Goal: Transaction & Acquisition: Purchase product/service

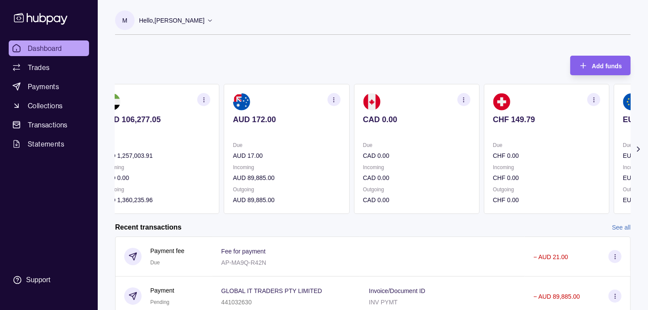
click at [415, 164] on p "Incoming" at bounding box center [416, 168] width 107 height 10
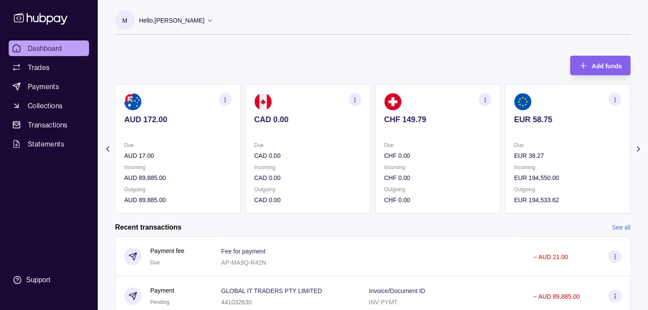
click at [448, 149] on div "Due CHF 0.00" at bounding box center [438, 150] width 107 height 20
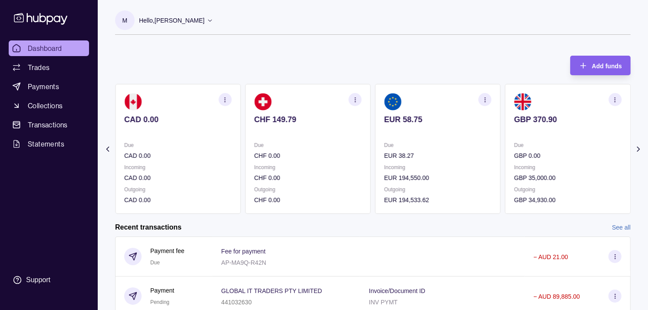
click at [447, 140] on p "Due" at bounding box center [438, 145] width 107 height 10
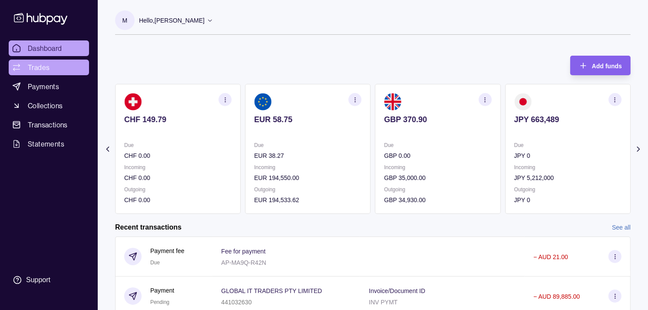
click at [40, 71] on span "Trades" at bounding box center [39, 67] width 22 height 10
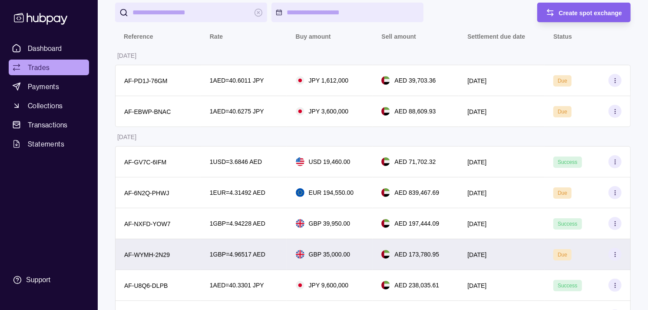
scroll to position [145, 0]
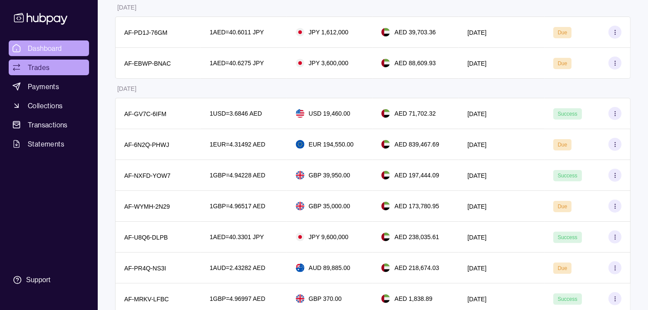
click at [75, 46] on link "Dashboard" at bounding box center [49, 48] width 80 height 16
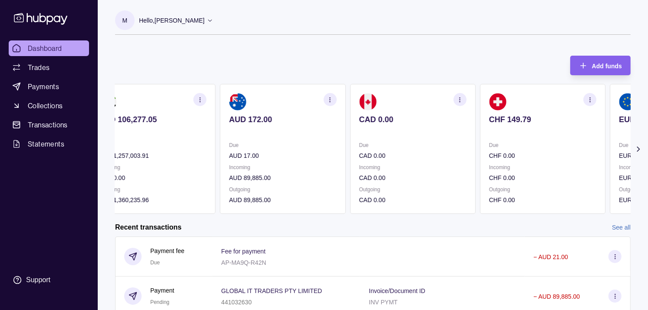
click at [461, 166] on section "CAD 0.00 Due CAD 0.00 Incoming CAD 0.00 Outgoing CAD 0.00" at bounding box center [413, 149] width 126 height 130
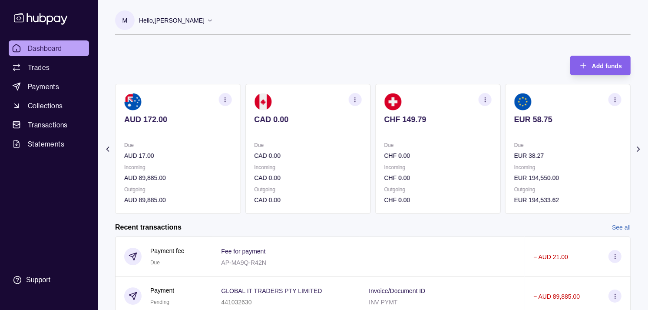
click at [479, 166] on p "Incoming" at bounding box center [438, 168] width 107 height 10
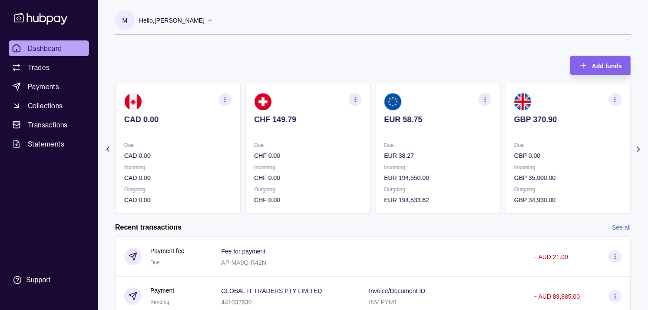
click at [483, 166] on p "Incoming" at bounding box center [438, 168] width 107 height 10
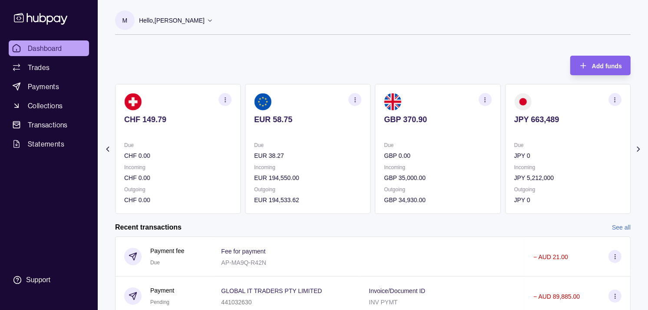
click at [481, 164] on section "GBP 370.90 Due GBP 0.00 Incoming GBP 35,000.00 Outgoing GBP 34,930.00" at bounding box center [438, 149] width 126 height 130
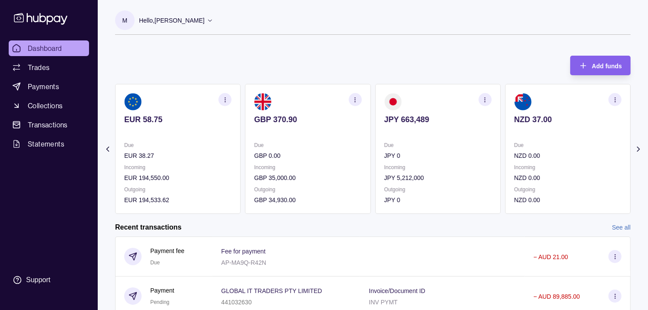
click at [466, 163] on p "Incoming" at bounding box center [438, 168] width 107 height 10
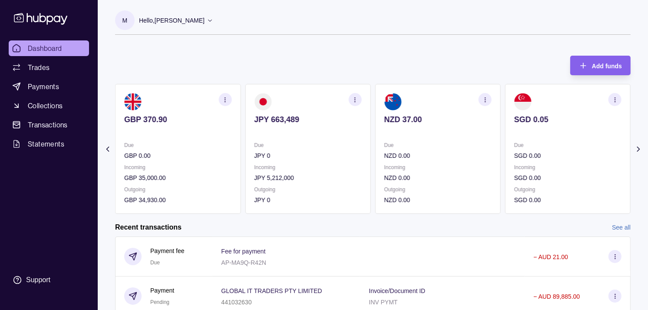
click at [441, 161] on div "Due NZD 0.00 Incoming NZD 0.00 Outgoing NZD 0.00" at bounding box center [438, 172] width 107 height 64
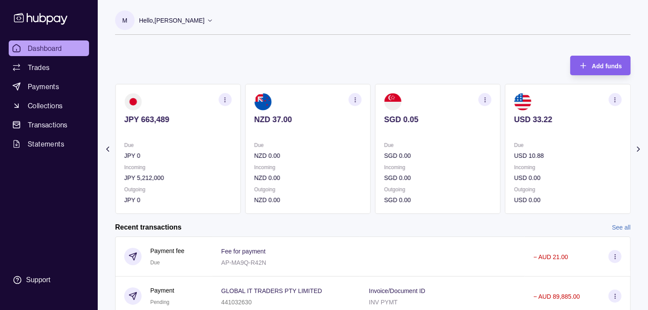
click at [614, 99] on icon "button" at bounding box center [615, 99] width 7 height 7
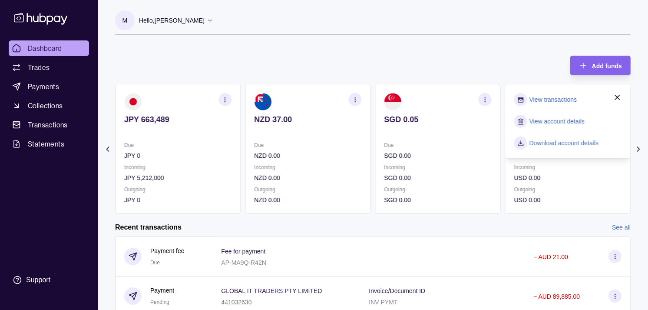
click at [550, 97] on link "View transactions" at bounding box center [553, 100] width 47 height 10
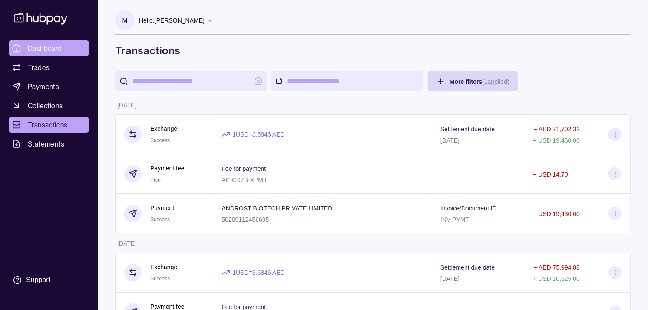
click at [58, 47] on span "Dashboard" at bounding box center [45, 48] width 34 height 10
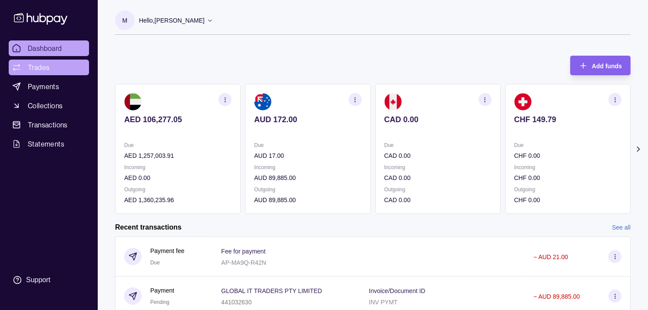
click at [32, 70] on span "Trades" at bounding box center [39, 67] width 22 height 10
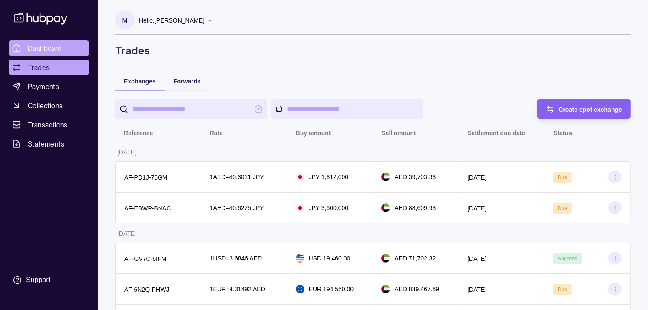
click at [47, 46] on span "Dashboard" at bounding box center [45, 48] width 34 height 10
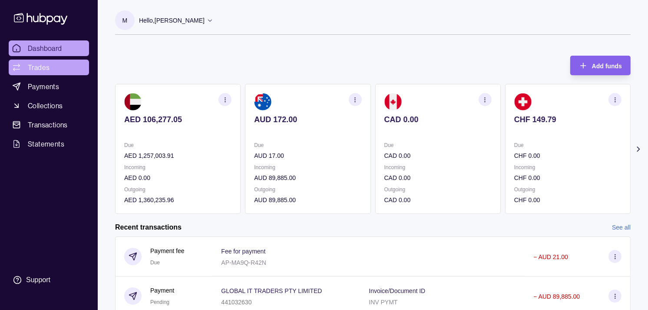
drag, startPoint x: 38, startPoint y: 66, endPoint x: 53, endPoint y: 66, distance: 15.6
click at [38, 66] on span "Trades" at bounding box center [39, 67] width 22 height 10
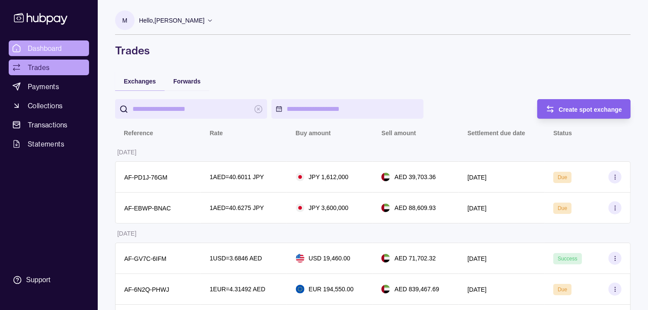
click at [63, 53] on link "Dashboard" at bounding box center [49, 48] width 80 height 16
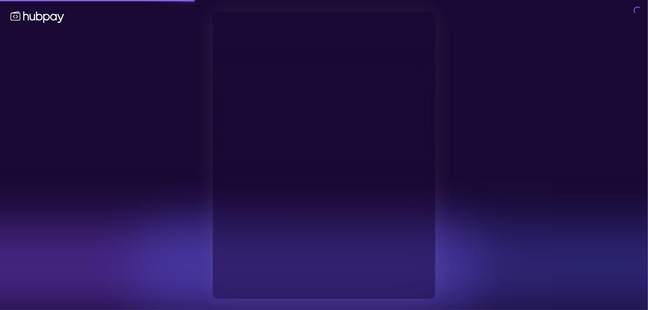
type input "**********"
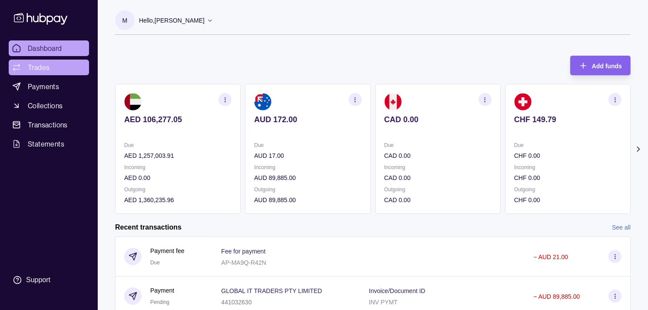
click at [50, 64] on link "Trades" at bounding box center [49, 68] width 80 height 16
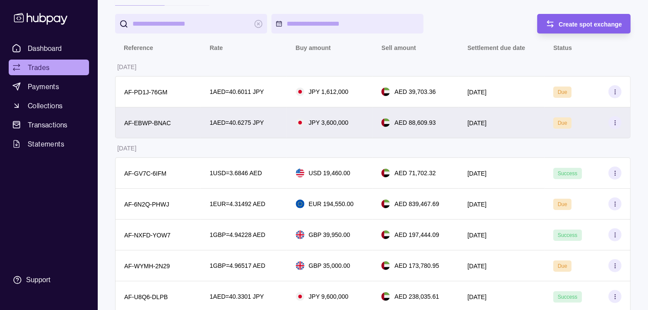
scroll to position [96, 0]
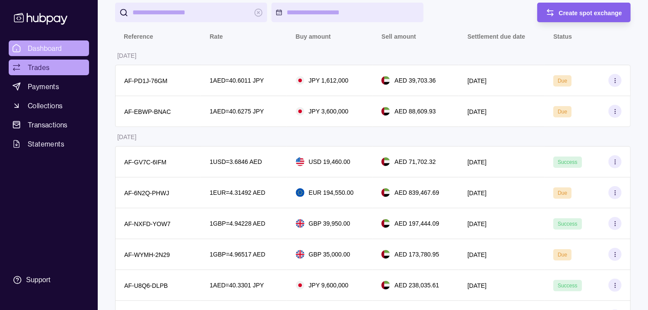
click at [41, 46] on span "Dashboard" at bounding box center [45, 48] width 34 height 10
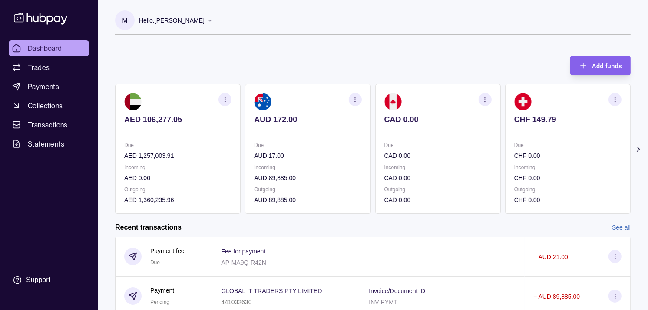
click at [514, 143] on div "Due CHF 0.00" at bounding box center [567, 150] width 107 height 20
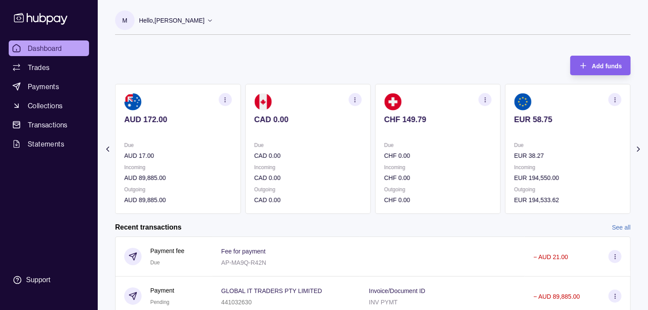
click at [472, 133] on section "CHF 149.79 Due CHF 0.00 Incoming CHF 0.00 Outgoing CHF 0.00" at bounding box center [438, 149] width 126 height 130
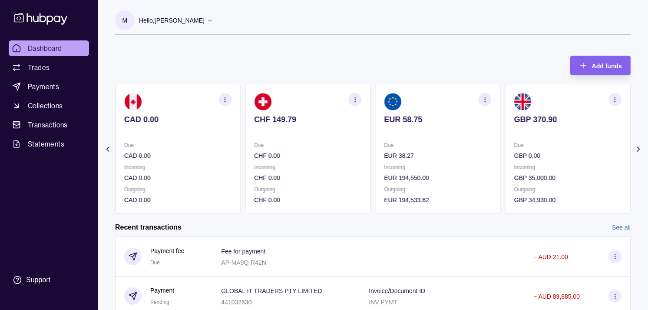
click at [464, 124] on section "EUR 58.75 Due EUR 38.27 Incoming EUR 194,550.00 Outgoing EUR 194,533.62" at bounding box center [438, 149] width 126 height 130
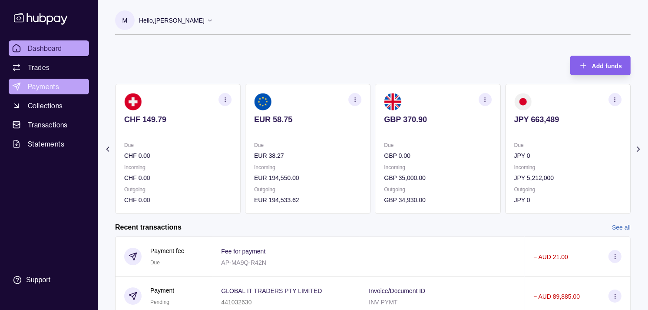
click at [41, 88] on span "Payments" at bounding box center [43, 86] width 31 height 10
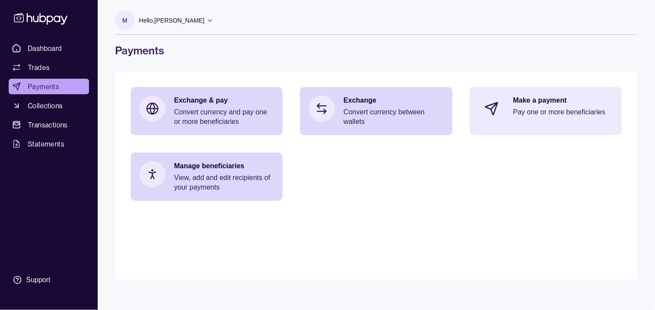
click at [608, 112] on p "Pay one or more beneficiaries" at bounding box center [564, 112] width 100 height 10
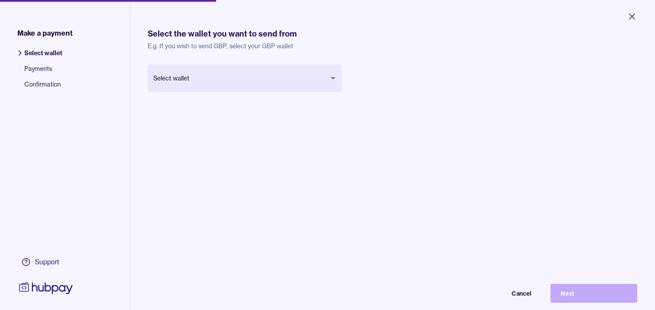
click at [305, 76] on body "Close Make a payment Select wallet Payments Confirmation Support Select the wal…" at bounding box center [327, 155] width 655 height 310
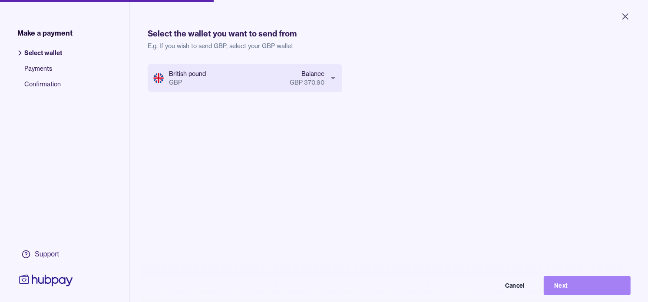
click at [598, 292] on button "Next" at bounding box center [587, 285] width 87 height 19
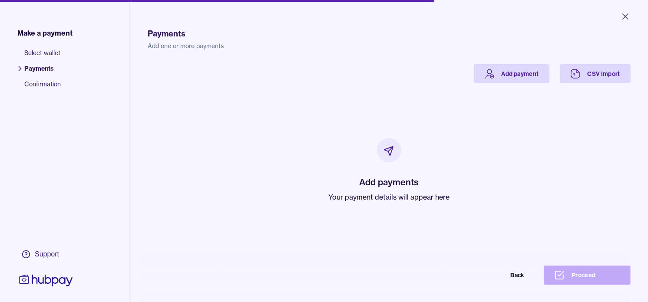
click at [369, 196] on p "Your payment details will appear here" at bounding box center [389, 197] width 121 height 10
click at [368, 196] on p "Your payment details will appear here" at bounding box center [389, 197] width 121 height 10
drag, startPoint x: 368, startPoint y: 196, endPoint x: 298, endPoint y: 133, distance: 94.7
click at [287, 146] on div "Add payments Your payment details will appear here" at bounding box center [389, 170] width 462 height 174
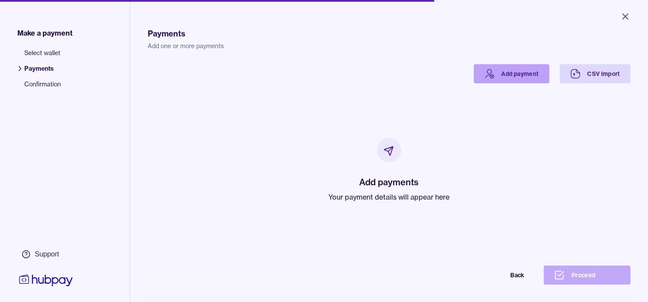
click at [505, 75] on link "Add payment" at bounding box center [512, 73] width 76 height 19
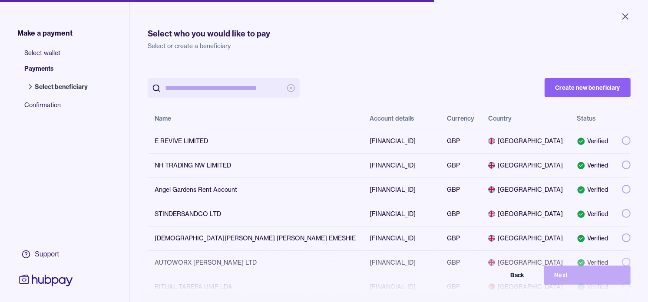
click at [249, 89] on input "search" at bounding box center [223, 88] width 117 height 20
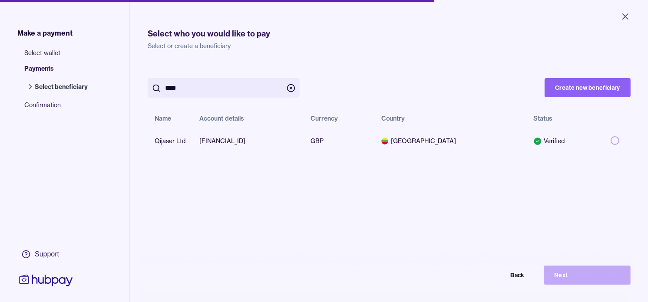
type input "****"
drag, startPoint x: 444, startPoint y: 202, endPoint x: 439, endPoint y: 194, distance: 8.9
click at [443, 202] on div "**** Create new beneficiary Name Account details Currency Country Status Qijase…" at bounding box center [389, 215] width 483 height 302
click at [611, 139] on button "button" at bounding box center [615, 140] width 9 height 9
click at [580, 278] on button "Next" at bounding box center [587, 275] width 87 height 19
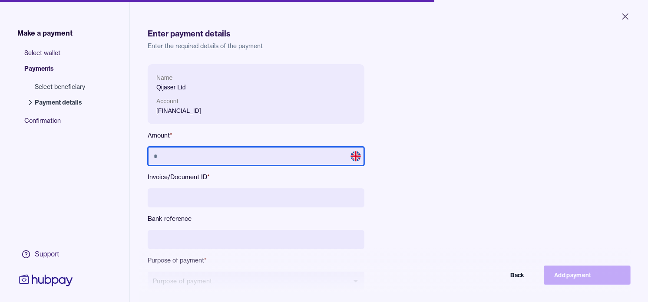
click at [222, 153] on input "text" at bounding box center [256, 156] width 217 height 19
type input "*****"
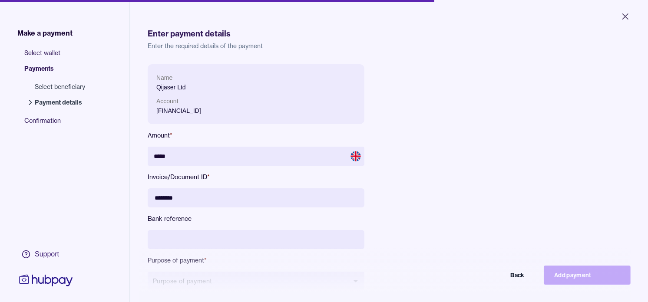
type input "********"
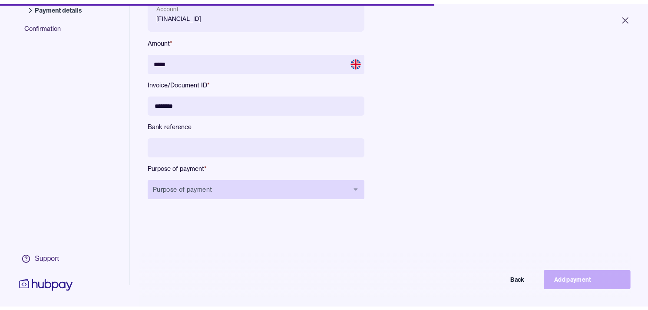
scroll to position [96, 0]
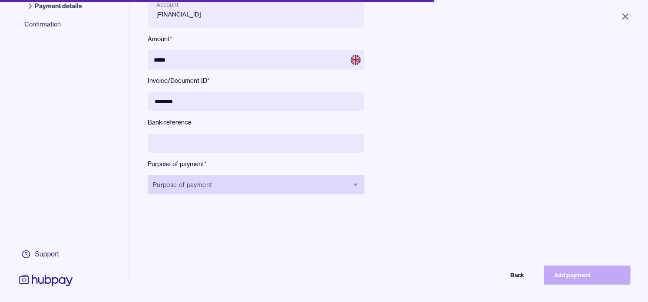
click at [246, 192] on button "Purpose of payment" at bounding box center [256, 185] width 217 height 19
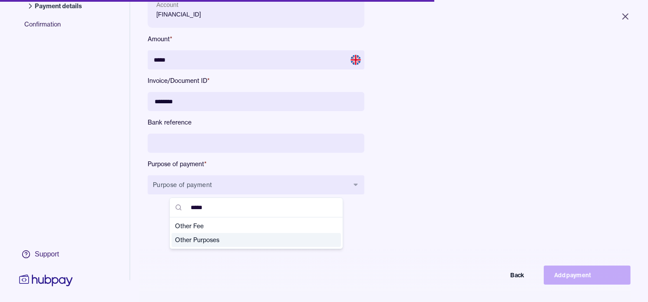
type input "*****"
click at [205, 242] on span "Other Purposes" at bounding box center [251, 240] width 152 height 9
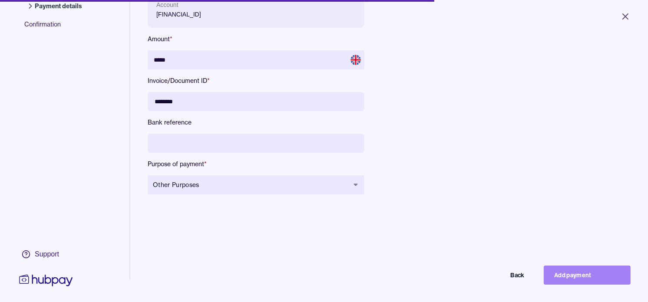
click at [601, 282] on button "Add payment" at bounding box center [587, 275] width 87 height 19
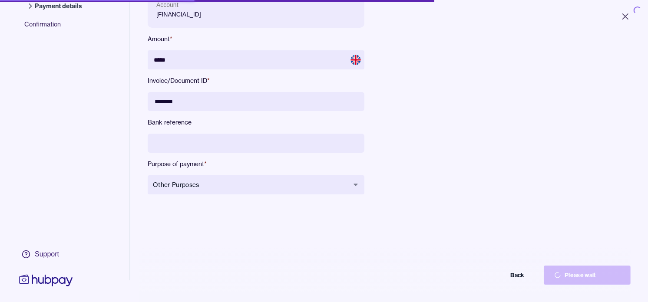
type input "****"
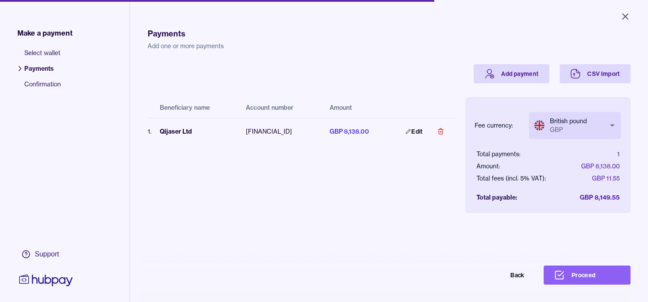
click at [364, 193] on div "Beneficiary name Account number Amount 1 . Qijaser Ltd [FINANCIAL_ID] GBP 8,138…" at bounding box center [302, 141] width 308 height 116
click at [602, 276] on button "Proceed" at bounding box center [587, 275] width 87 height 19
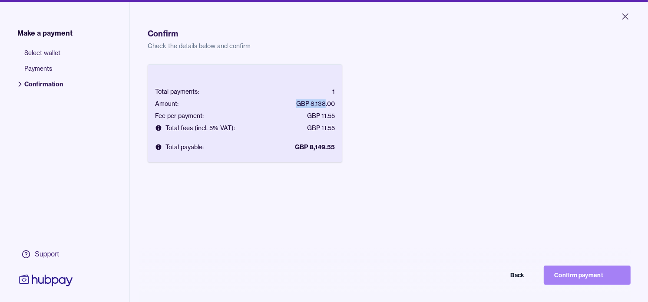
click at [607, 285] on button "Confirm payment" at bounding box center [587, 275] width 87 height 19
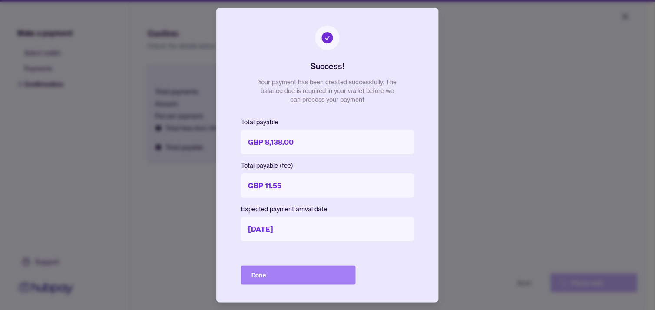
click at [311, 276] on button "Done" at bounding box center [298, 274] width 115 height 19
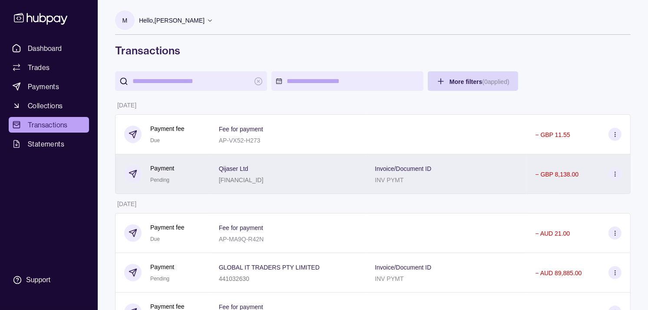
click at [212, 179] on div "Qijaser Ltd [FINANCIAL_ID]" at bounding box center [288, 174] width 156 height 40
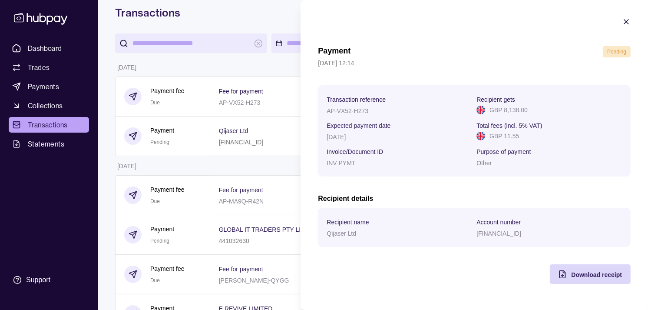
scroll to position [96, 0]
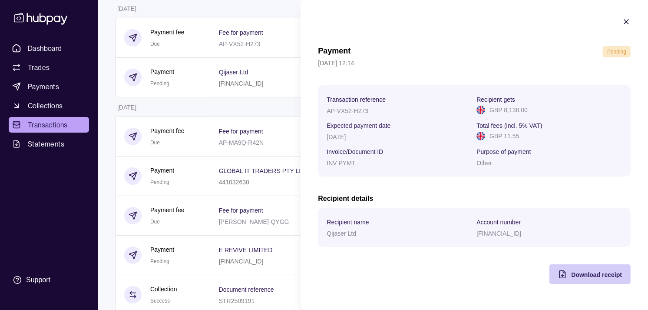
click at [590, 279] on div "Download receipt" at bounding box center [596, 274] width 51 height 10
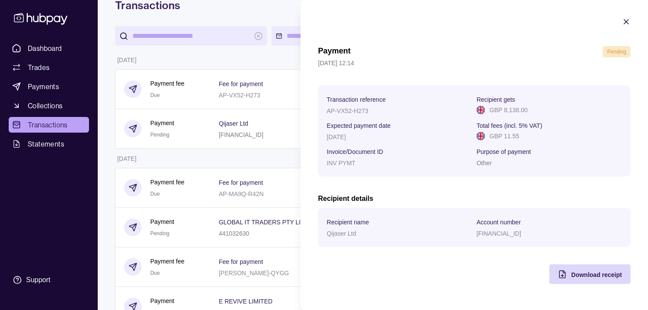
scroll to position [0, 0]
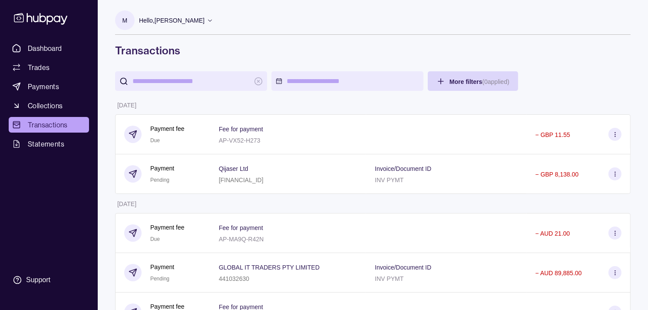
click at [60, 51] on span "Dashboard" at bounding box center [45, 48] width 34 height 10
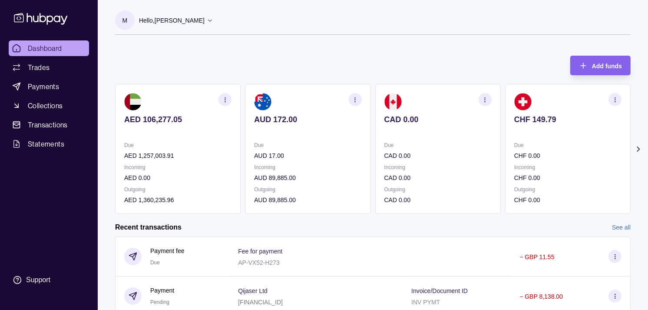
click at [514, 140] on p "Due" at bounding box center [567, 145] width 107 height 10
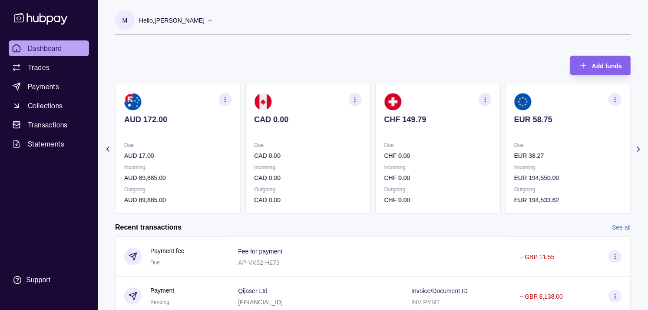
click at [514, 133] on p at bounding box center [567, 131] width 107 height 10
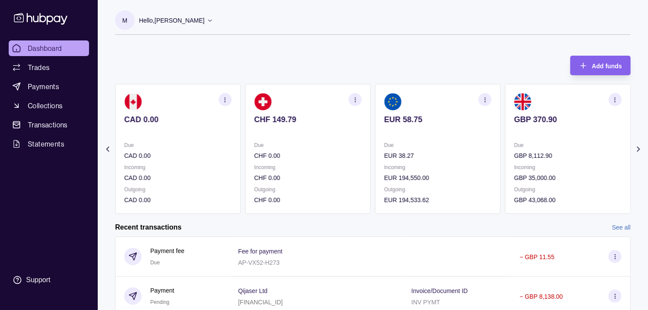
click at [514, 132] on p at bounding box center [567, 131] width 107 height 10
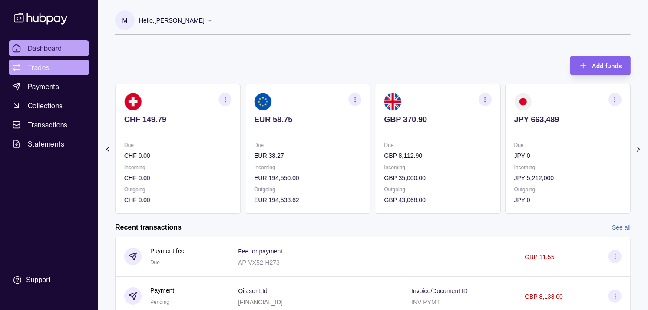
click at [36, 70] on span "Trades" at bounding box center [39, 67] width 22 height 10
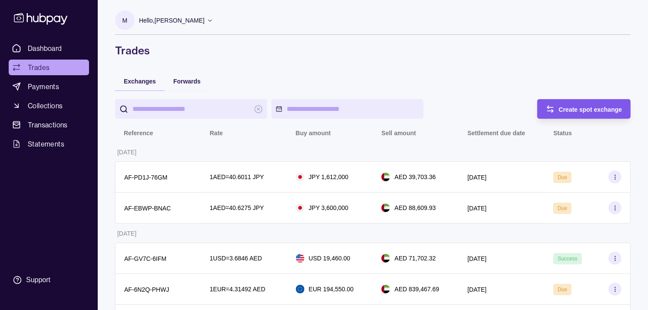
click at [589, 118] on div "Create spot exchange" at bounding box center [578, 109] width 90 height 20
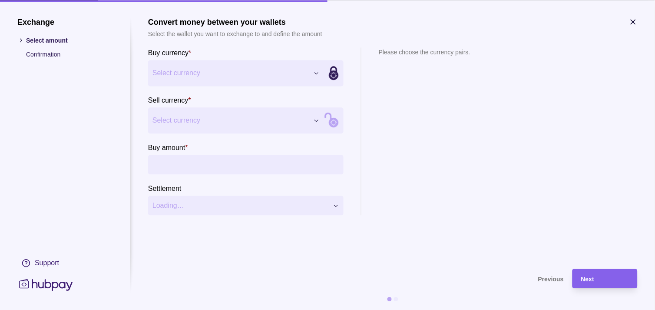
click at [254, 57] on section "Buy currency * Select currency *** *** *** *** *** *** *** *** *** ***" at bounding box center [246, 66] width 196 height 39
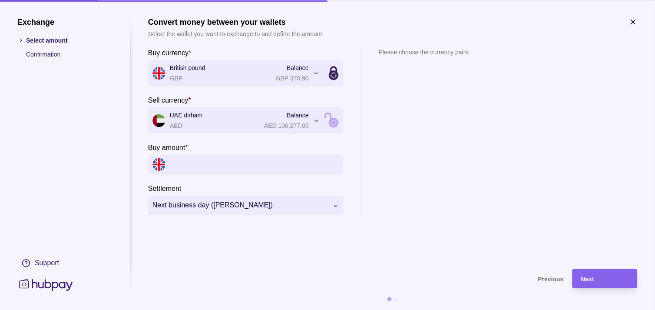
click at [219, 169] on input "Buy amount *" at bounding box center [254, 165] width 169 height 20
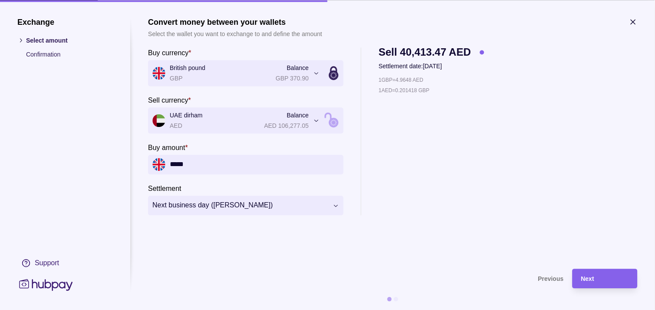
type input "*****"
click at [625, 281] on div "Next" at bounding box center [605, 278] width 48 height 10
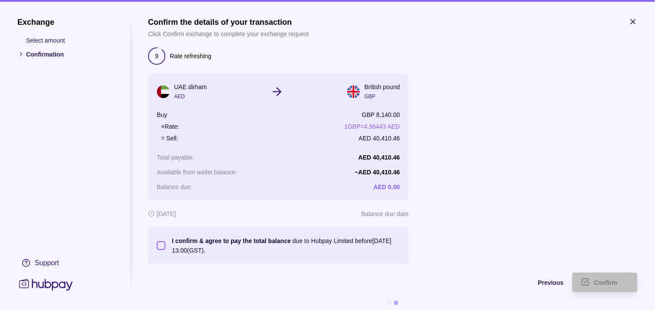
click at [159, 243] on button "I confirm & agree to pay the total balance due to Hubpay Limited before [DATE] …" at bounding box center [161, 245] width 9 height 9
click at [606, 285] on span "Confirm" at bounding box center [605, 282] width 23 height 7
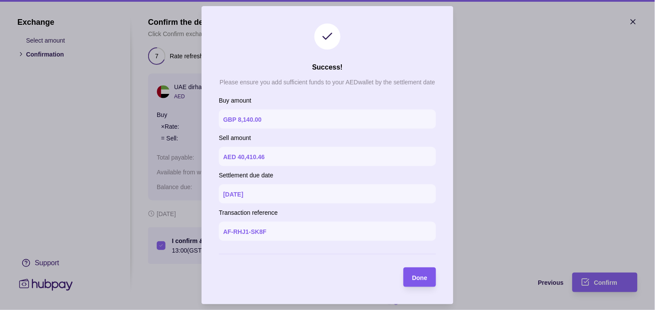
click at [424, 275] on span "Done" at bounding box center [419, 277] width 15 height 7
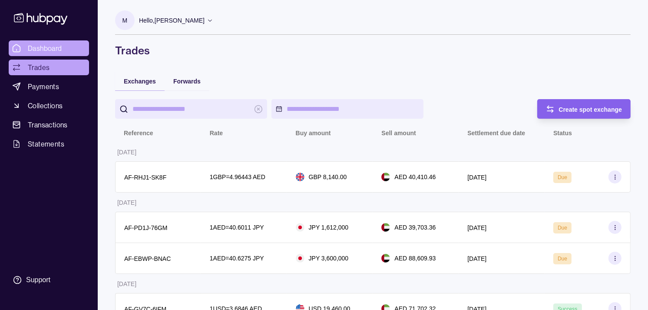
click at [62, 48] on link "Dashboard" at bounding box center [49, 48] width 80 height 16
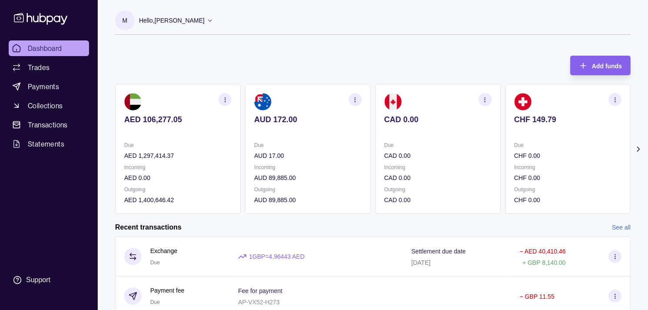
click at [520, 134] on p at bounding box center [567, 131] width 107 height 10
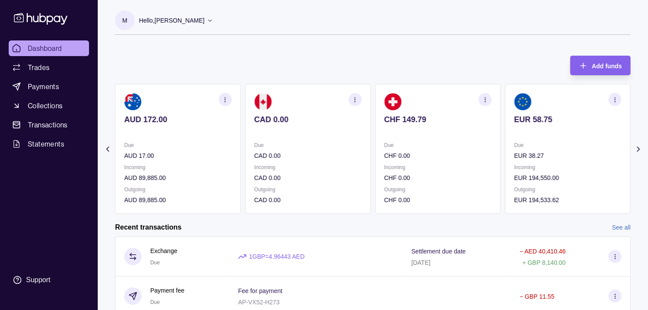
click at [514, 130] on p at bounding box center [567, 131] width 107 height 10
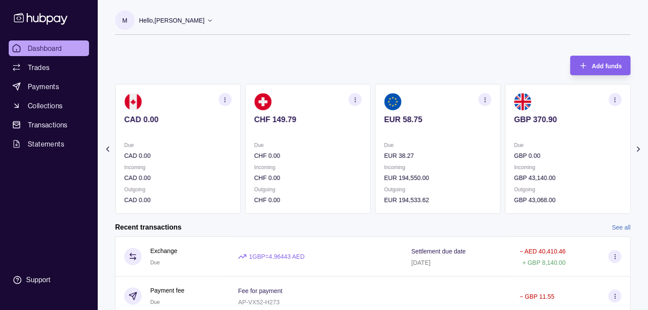
click at [514, 134] on p at bounding box center [567, 131] width 107 height 10
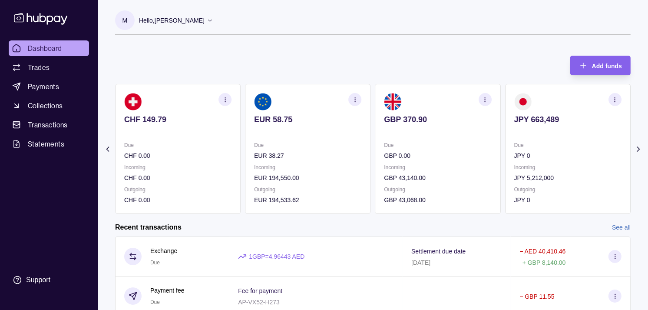
click at [519, 135] on p at bounding box center [567, 131] width 107 height 10
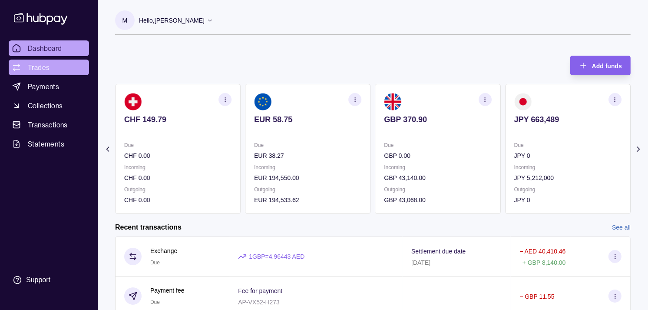
click at [46, 63] on span "Trades" at bounding box center [39, 67] width 22 height 10
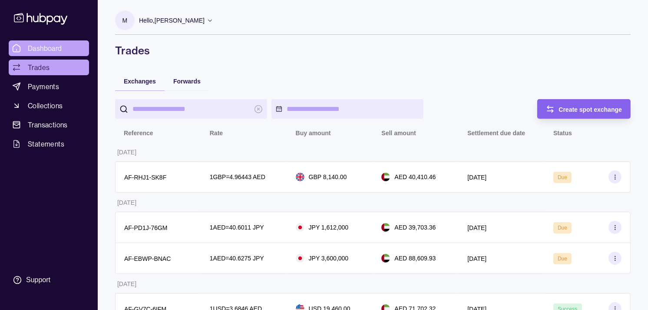
click at [45, 49] on span "Dashboard" at bounding box center [45, 48] width 34 height 10
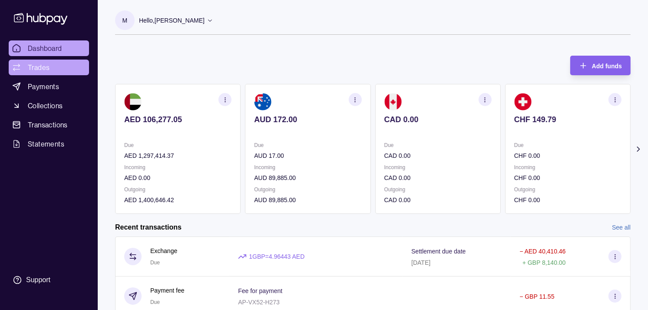
click at [36, 72] on span "Trades" at bounding box center [39, 67] width 22 height 10
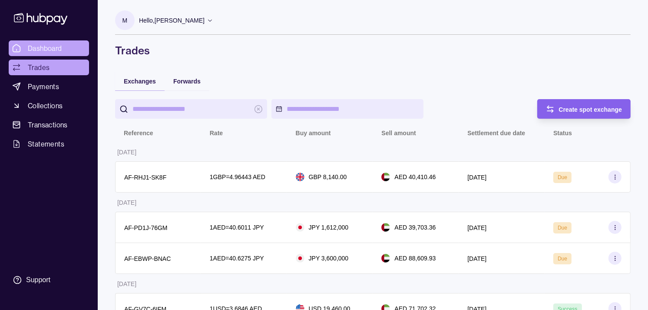
click at [48, 51] on span "Dashboard" at bounding box center [45, 48] width 34 height 10
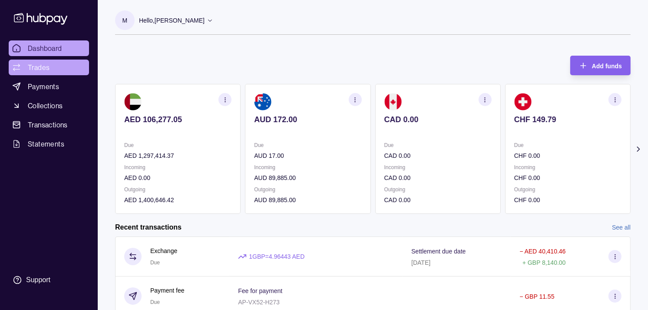
click at [45, 70] on span "Trades" at bounding box center [39, 67] width 22 height 10
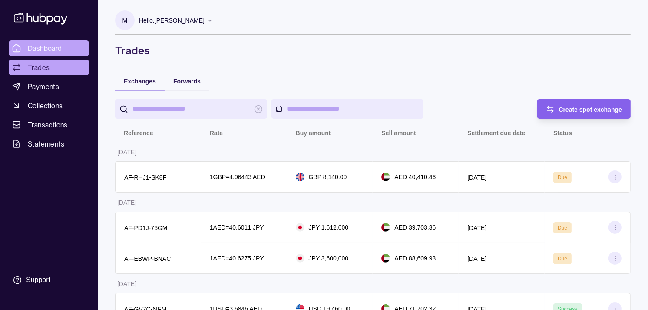
click at [49, 50] on span "Dashboard" at bounding box center [45, 48] width 34 height 10
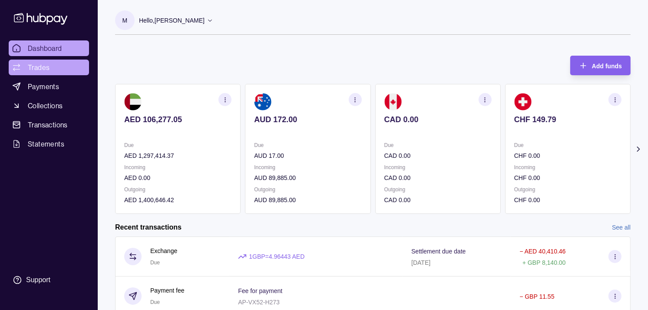
click at [43, 68] on span "Trades" at bounding box center [39, 67] width 22 height 10
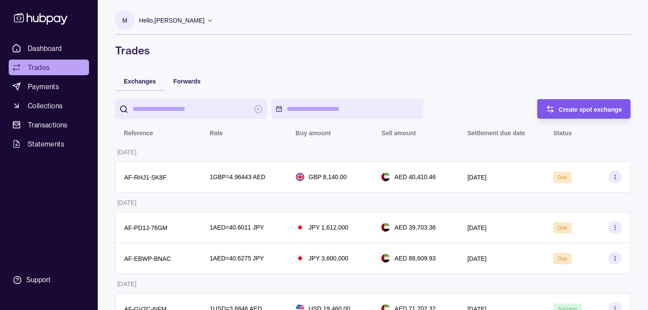
click at [571, 109] on span "Create spot exchange" at bounding box center [590, 109] width 63 height 7
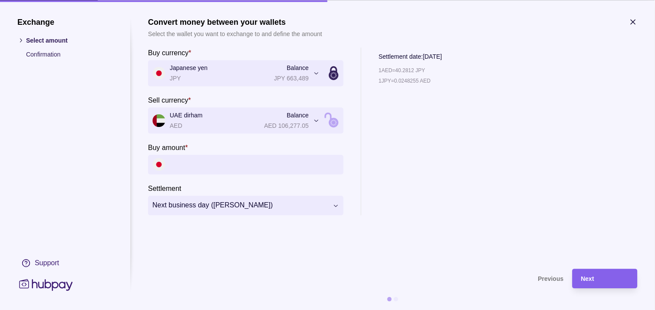
click at [183, 159] on input "Buy amount *" at bounding box center [254, 165] width 169 height 20
paste input "*********"
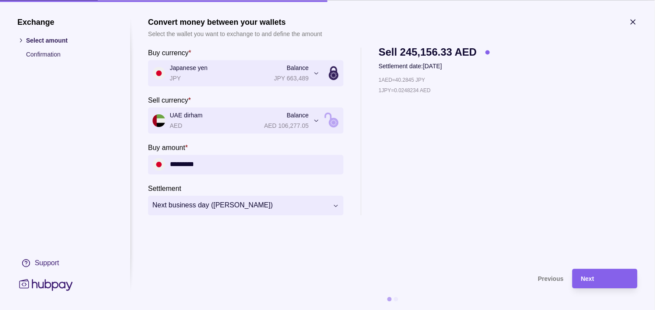
click at [207, 167] on input "*********" at bounding box center [254, 165] width 169 height 20
paste input "amount"
type input "*********"
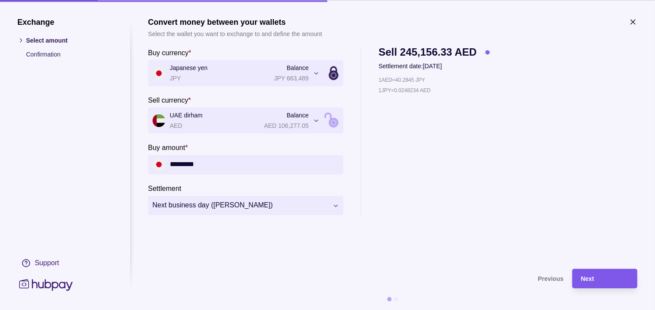
click at [617, 275] on div "Next" at bounding box center [605, 278] width 48 height 10
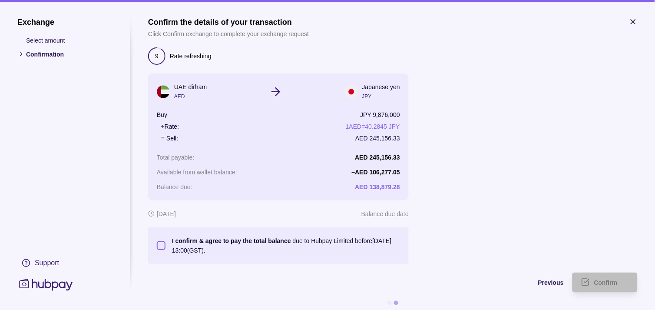
click at [163, 245] on button "I confirm & agree to pay the total balance due to Hubpay Limited before [DATE] …" at bounding box center [161, 245] width 9 height 9
type button "on"
click at [607, 282] on span "Confirm" at bounding box center [605, 282] width 23 height 7
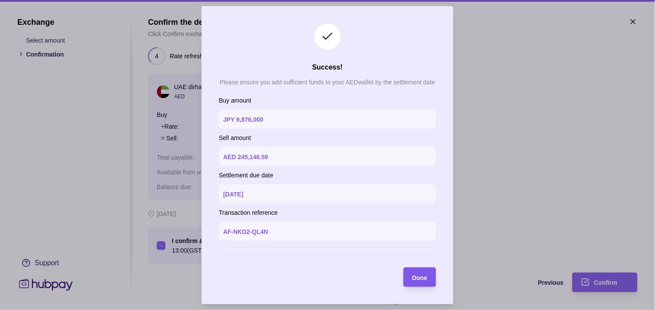
click at [423, 275] on span "Done" at bounding box center [419, 277] width 15 height 7
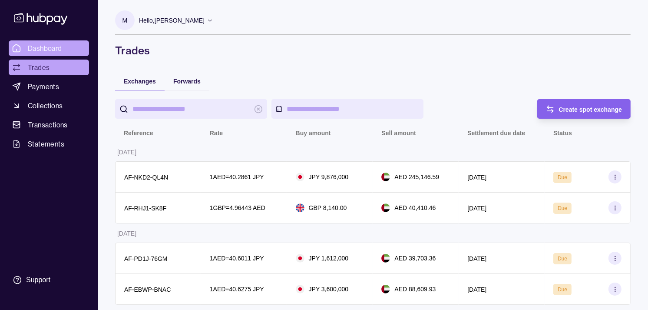
click at [49, 48] on span "Dashboard" at bounding box center [45, 48] width 34 height 10
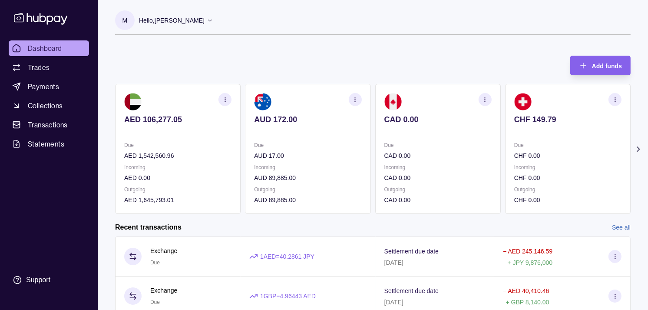
click at [512, 136] on section "CHF 149.79 Due CHF 0.00 Incoming CHF 0.00 Outgoing CHF 0.00" at bounding box center [568, 149] width 126 height 130
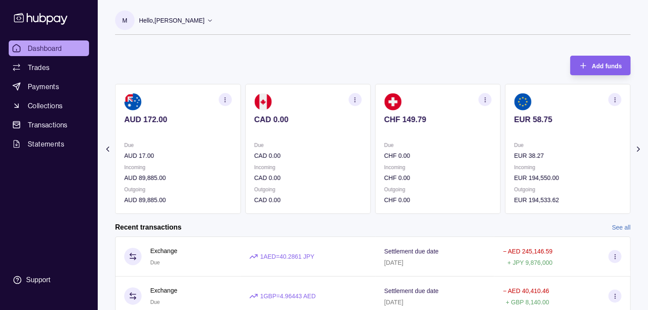
click at [507, 133] on section "EUR 58.75 Due EUR 38.27 Incoming EUR 194,550.00 Outgoing EUR 194,533.62" at bounding box center [568, 149] width 126 height 130
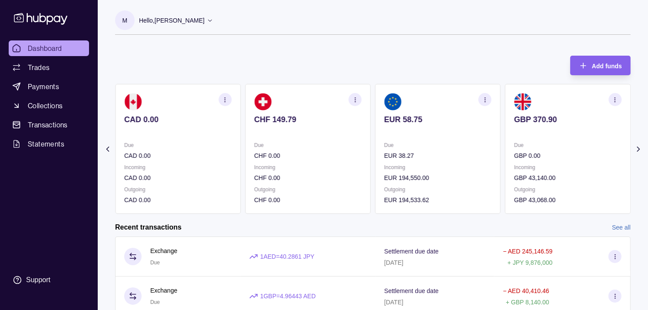
click at [533, 143] on p "Due" at bounding box center [567, 145] width 107 height 10
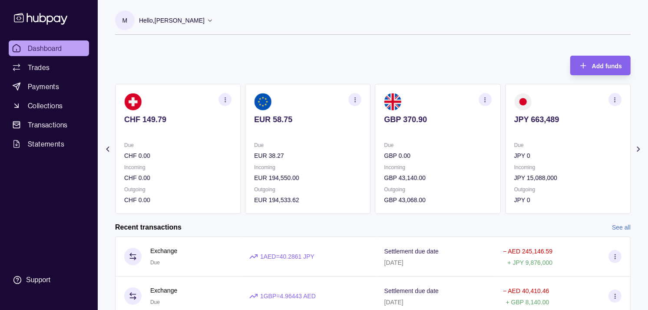
click at [532, 140] on p "Due" at bounding box center [567, 145] width 107 height 10
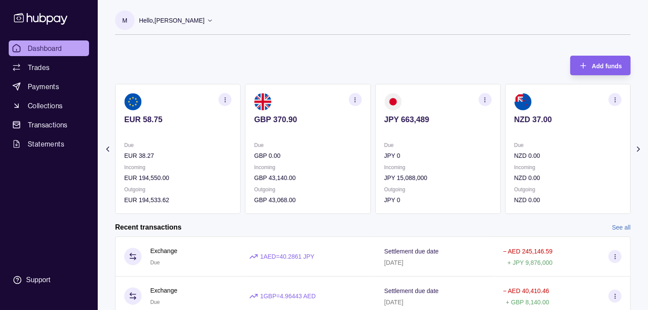
click at [528, 139] on section "NZD 37.00 Due NZD 0.00 Incoming NZD 0.00 Outgoing NZD 0.00" at bounding box center [568, 149] width 126 height 130
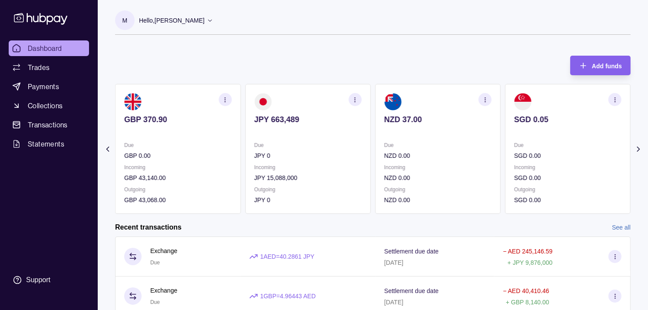
click at [536, 138] on section "SGD 0.05 Due SGD 0.00 Incoming SGD 0.00 Outgoing SGD 0.00" at bounding box center [568, 149] width 126 height 130
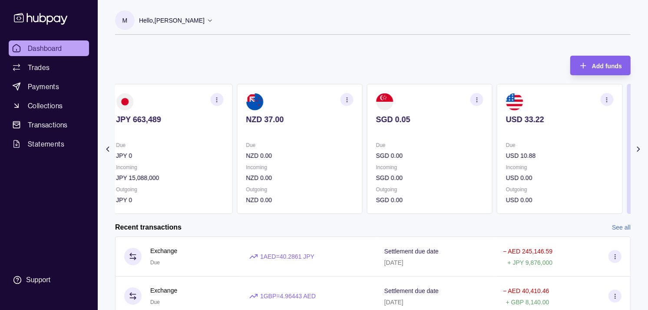
click at [537, 141] on p "Due" at bounding box center [559, 145] width 107 height 10
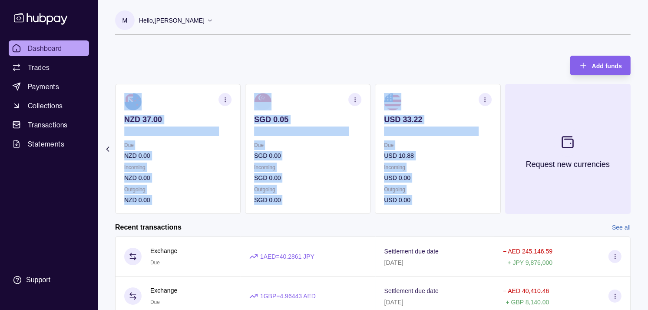
click at [524, 143] on div "AED 106,277.05 Due AED 1,542,560.96 Incoming AED 0.00 Outgoing AED 1,645,793.01…" at bounding box center [373, 149] width 516 height 130
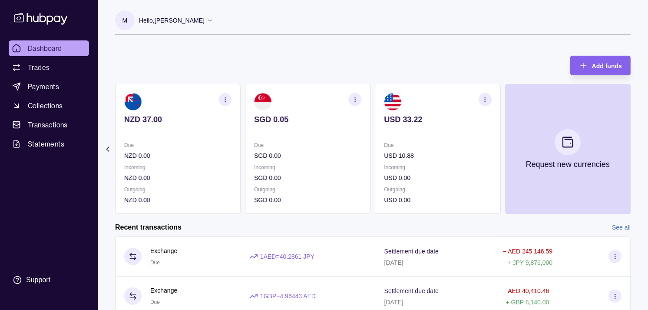
drag, startPoint x: 524, startPoint y: 143, endPoint x: 432, endPoint y: 52, distance: 129.0
click at [433, 51] on div "Add funds AED 106,277.05 Due AED 1,542,560.96 Incoming AED 0.00 Outgoing AED 1,…" at bounding box center [373, 130] width 516 height 167
click at [461, 160] on p "USD 10.88" at bounding box center [438, 156] width 107 height 10
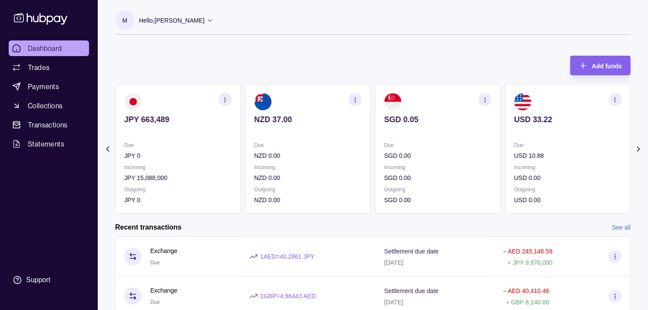
click at [451, 156] on p "SGD 0.00" at bounding box center [438, 156] width 107 height 10
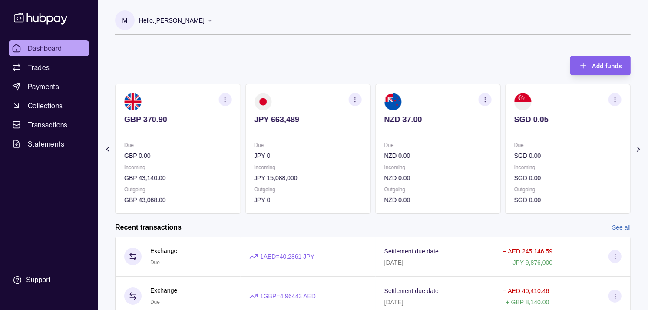
click at [411, 158] on p "NZD 0.00" at bounding box center [438, 156] width 107 height 10
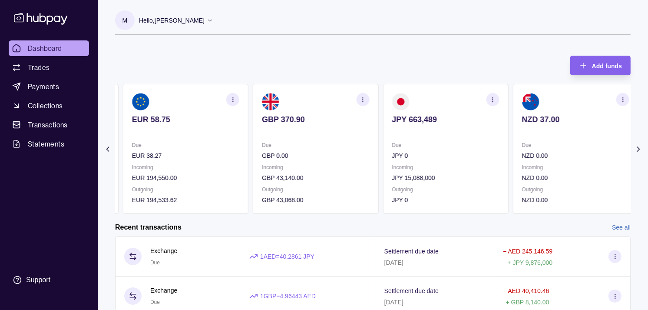
click at [380, 156] on div "AED 106,277.05 Due AED 1,542,560.96 Incoming AED 0.00 Outgoing AED 1,645,793.01…" at bounding box center [373, 149] width 516 height 130
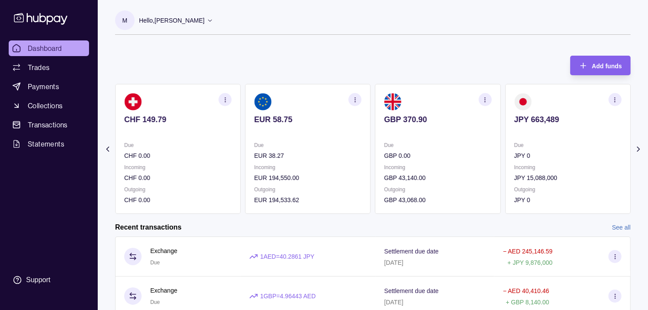
click at [485, 99] on circle "button" at bounding box center [485, 99] width 0 height 0
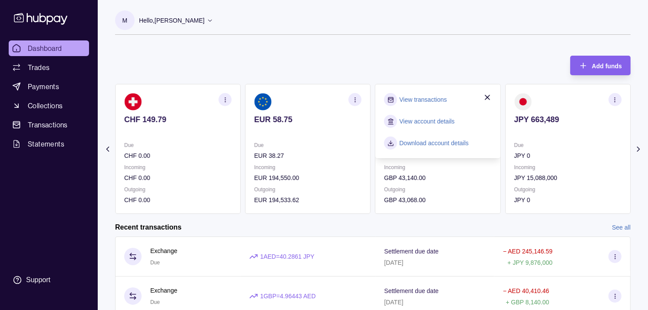
click at [414, 96] on link "View transactions" at bounding box center [423, 100] width 47 height 10
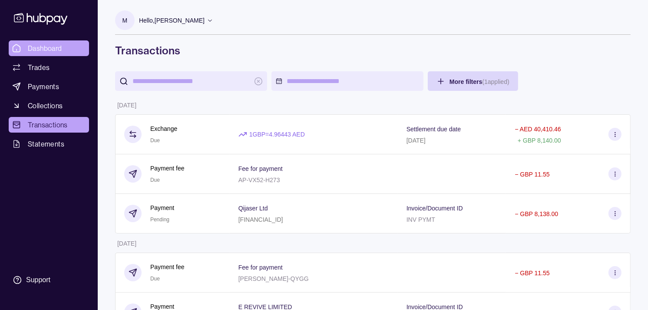
click at [30, 46] on span "Dashboard" at bounding box center [45, 48] width 34 height 10
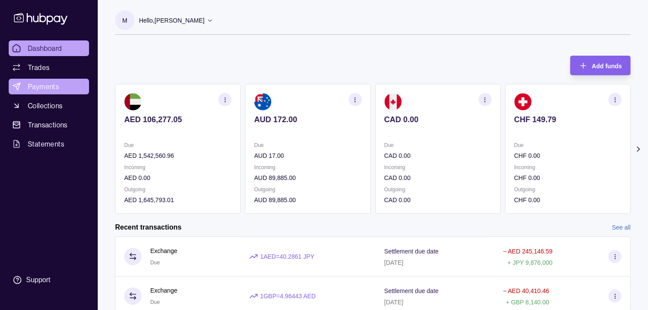
click at [41, 83] on span "Payments" at bounding box center [43, 86] width 31 height 10
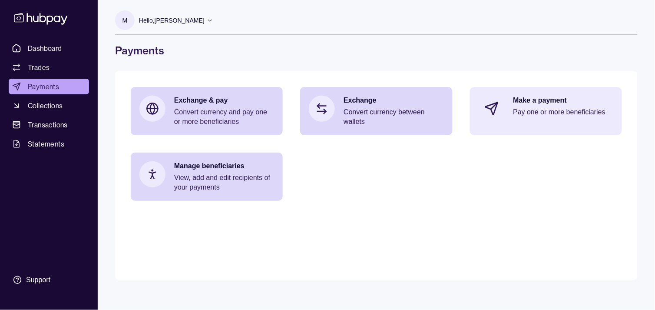
click at [528, 113] on p "Pay one or more beneficiaries" at bounding box center [564, 112] width 100 height 10
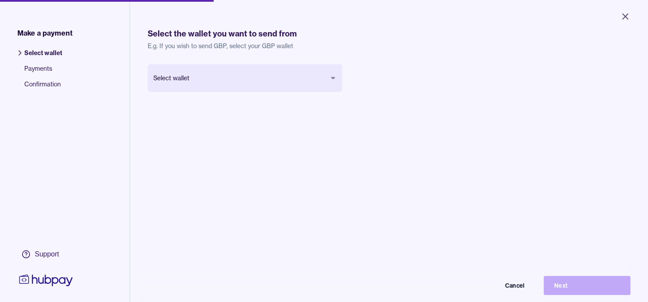
click at [274, 79] on body "Close Make a payment Select wallet Payments Confirmation Support Select the wal…" at bounding box center [324, 151] width 648 height 302
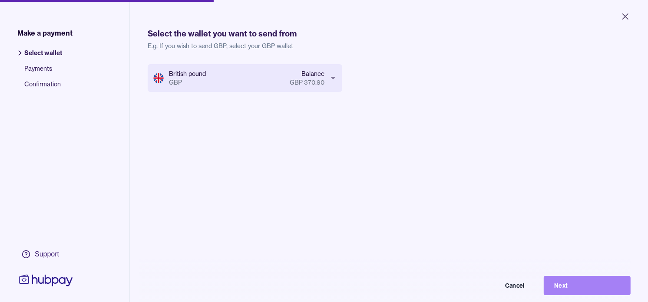
click at [590, 293] on button "Next" at bounding box center [587, 285] width 87 height 19
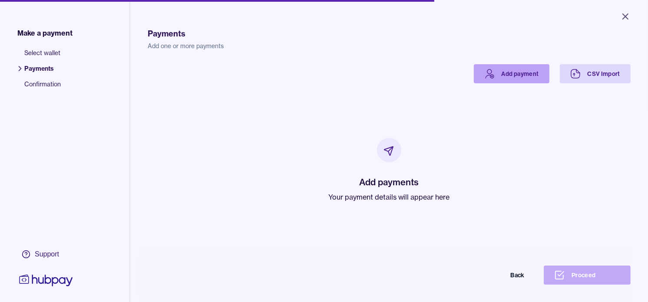
click at [497, 78] on link "Add payment" at bounding box center [512, 73] width 76 height 19
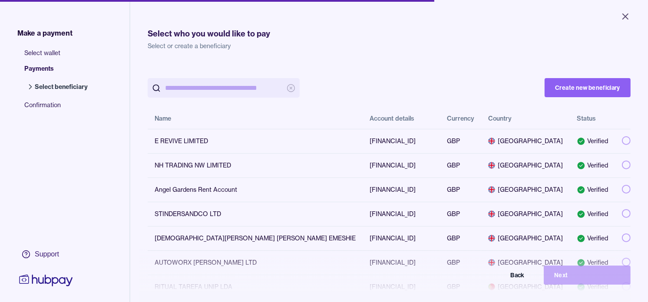
click at [233, 84] on input "search" at bounding box center [223, 88] width 117 height 20
paste input "**********"
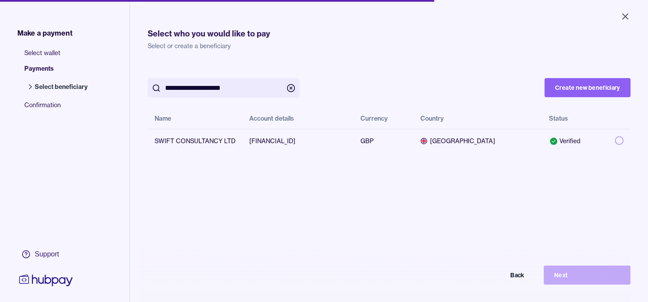
type input "**********"
click at [429, 58] on div "**********" at bounding box center [389, 191] width 483 height 351
click at [615, 142] on button "button" at bounding box center [619, 140] width 9 height 9
click at [588, 279] on button "Next" at bounding box center [587, 275] width 87 height 19
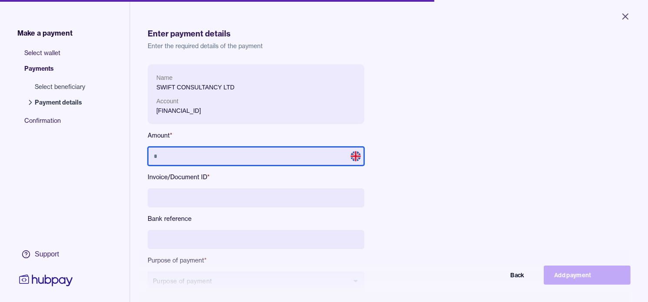
click at [253, 159] on input "text" at bounding box center [256, 156] width 217 height 19
type input "******"
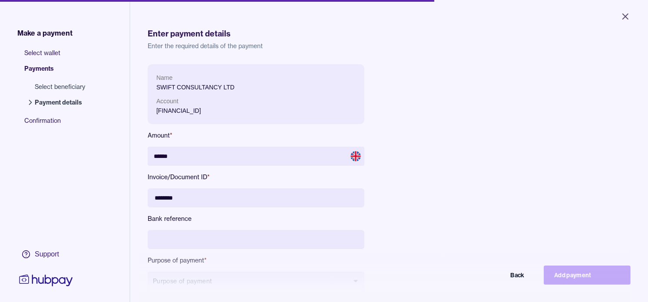
type input "********"
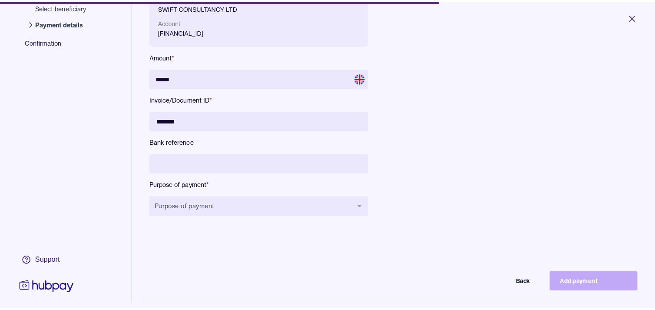
scroll to position [96, 0]
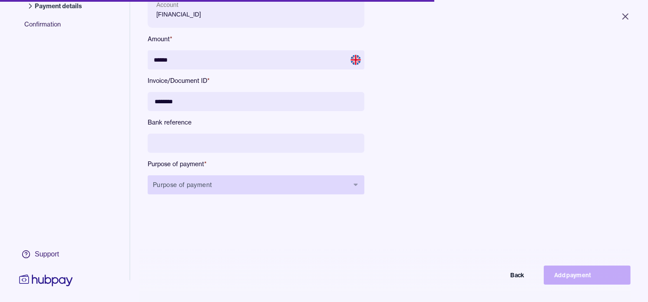
click at [268, 189] on button "Purpose of payment" at bounding box center [256, 185] width 217 height 19
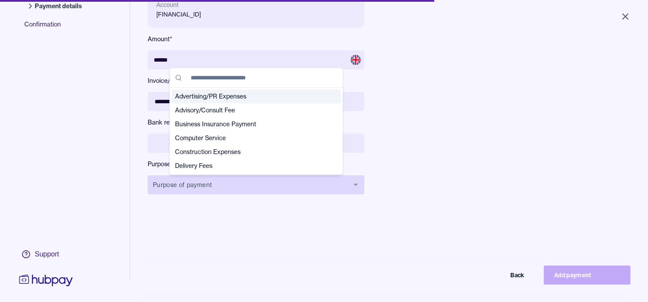
type input "*"
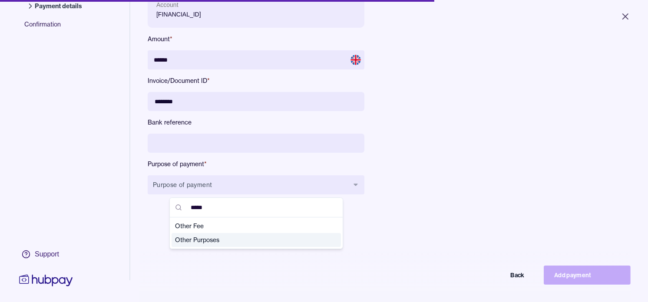
type input "*****"
click at [198, 240] on span "Other Purposes" at bounding box center [251, 240] width 152 height 9
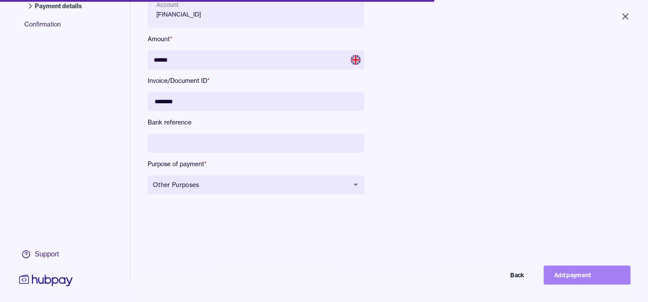
click at [607, 283] on button "Add payment" at bounding box center [587, 275] width 87 height 19
type input "*****"
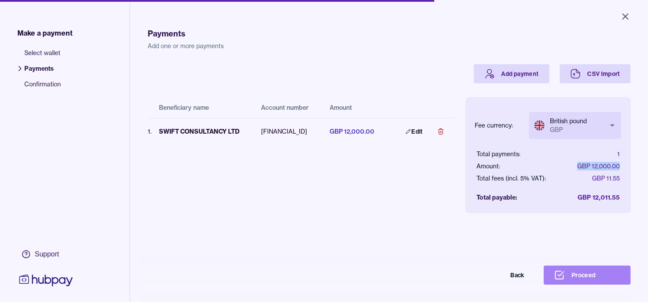
click at [606, 284] on button "Proceed" at bounding box center [587, 275] width 87 height 19
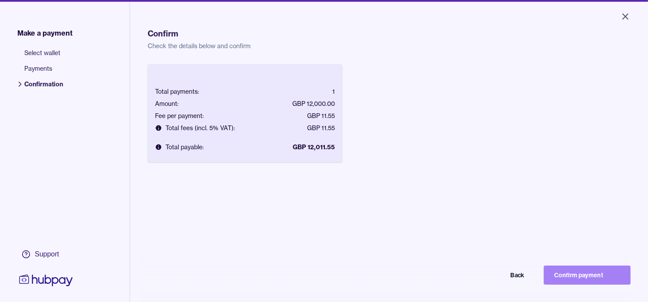
click at [591, 279] on button "Confirm payment" at bounding box center [587, 275] width 87 height 19
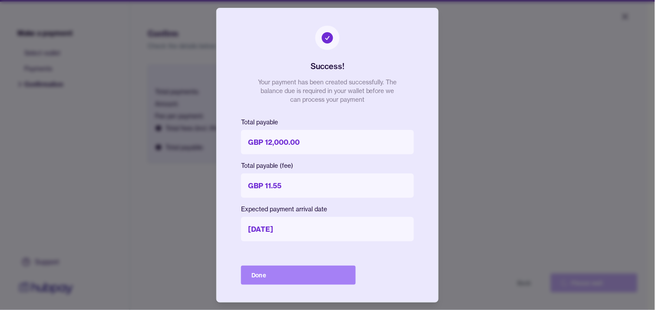
click at [284, 270] on button "Done" at bounding box center [298, 274] width 115 height 19
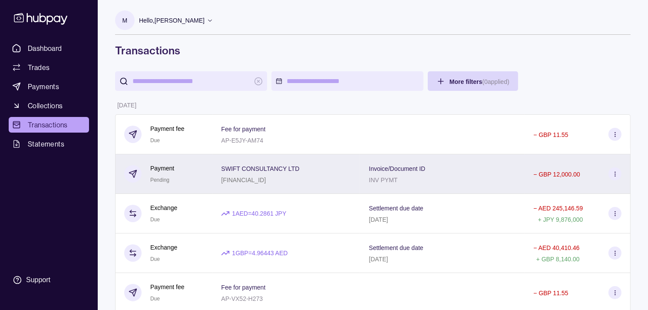
click at [193, 178] on div "Payment Pending" at bounding box center [164, 173] width 80 height 21
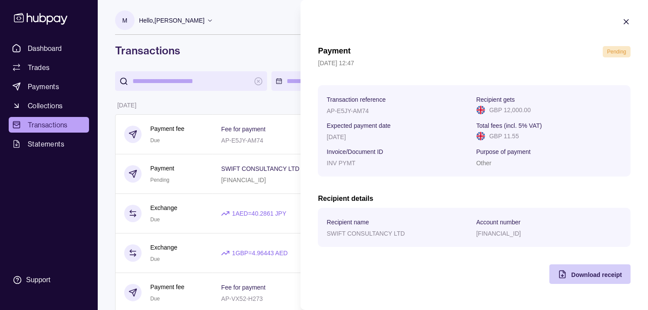
click at [581, 279] on div "Download receipt" at bounding box center [596, 274] width 51 height 10
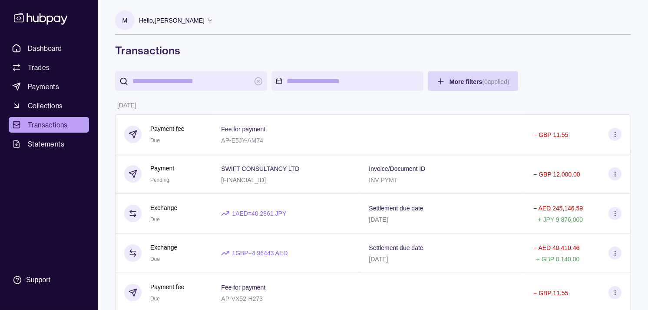
click at [31, 45] on span "Dashboard" at bounding box center [45, 48] width 34 height 10
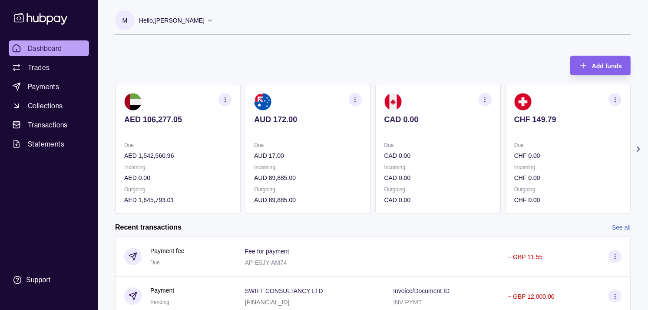
click at [516, 156] on p "CHF 0.00" at bounding box center [567, 156] width 107 height 10
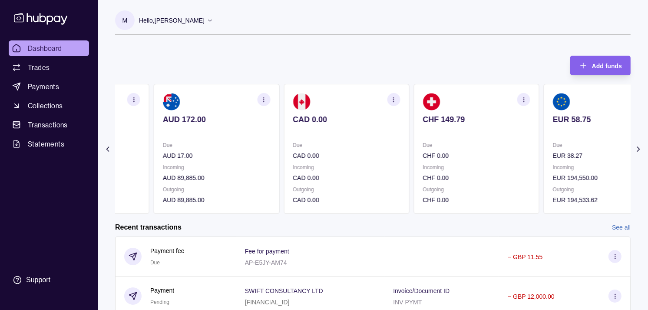
click at [428, 145] on div "AED 106,277.05 Due AED 1,542,560.96 Incoming AED 0.00 Outgoing AED 1,645,793.01…" at bounding box center [282, 149] width 516 height 130
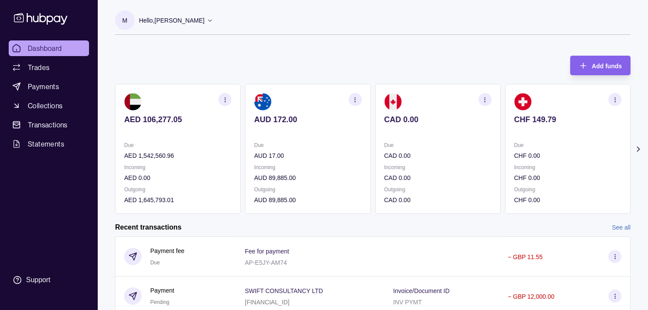
click at [385, 153] on p "CAD 0.00" at bounding box center [438, 156] width 107 height 10
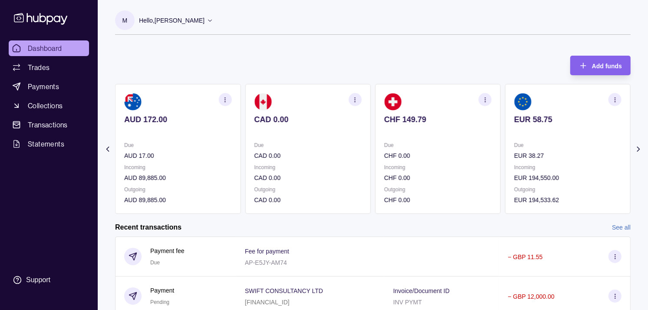
click at [420, 142] on p "Due" at bounding box center [438, 145] width 107 height 10
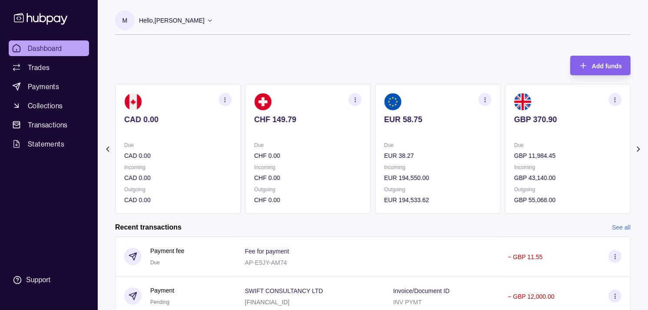
click at [392, 129] on section "EUR 58.75 Due EUR 38.27 Incoming EUR 194,550.00 Outgoing EUR 194,533.62" at bounding box center [438, 149] width 126 height 130
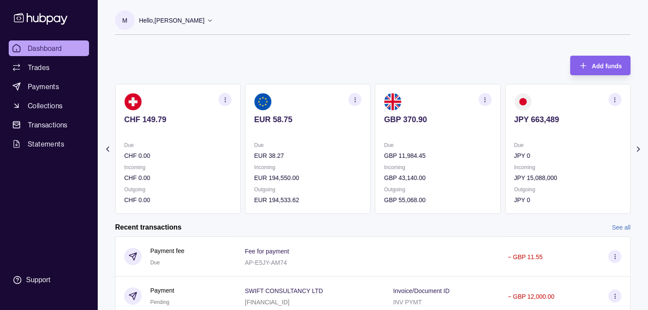
click at [484, 100] on icon "button" at bounding box center [485, 99] width 7 height 7
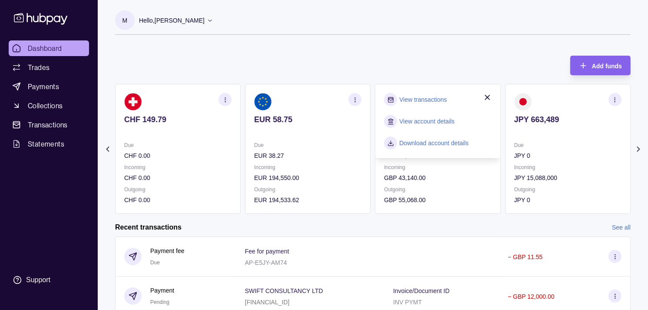
click at [428, 100] on link "View transactions" at bounding box center [423, 100] width 47 height 10
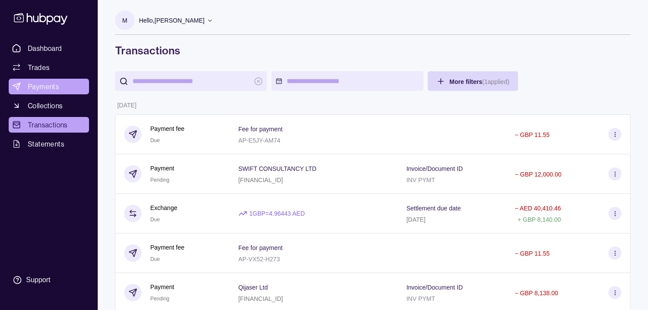
click at [46, 87] on span "Payments" at bounding box center [43, 86] width 31 height 10
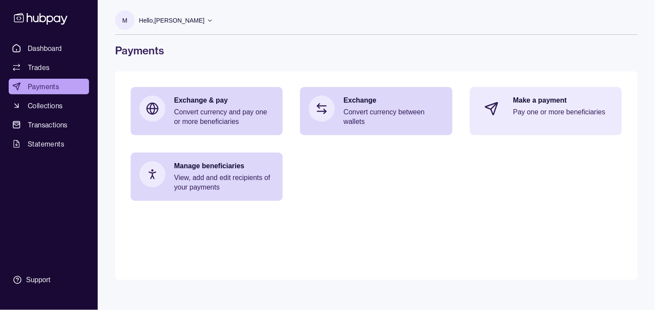
click at [554, 105] on div "Make a payment Pay one or more beneficiaries" at bounding box center [564, 109] width 100 height 26
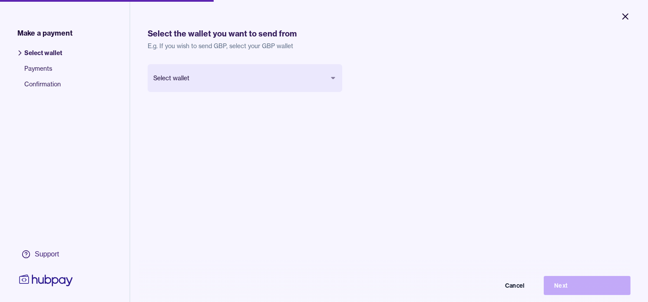
click at [631, 20] on icon "Close" at bounding box center [625, 16] width 10 height 10
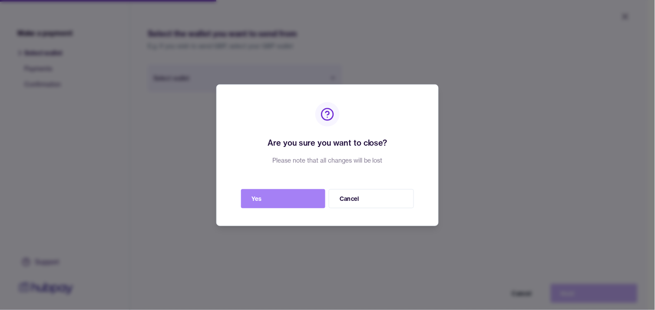
click at [263, 205] on button "Yes" at bounding box center [283, 198] width 84 height 19
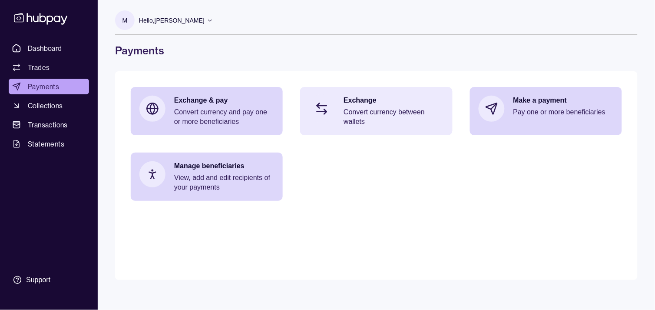
click at [372, 115] on p "Convert currency between wallets" at bounding box center [394, 116] width 100 height 19
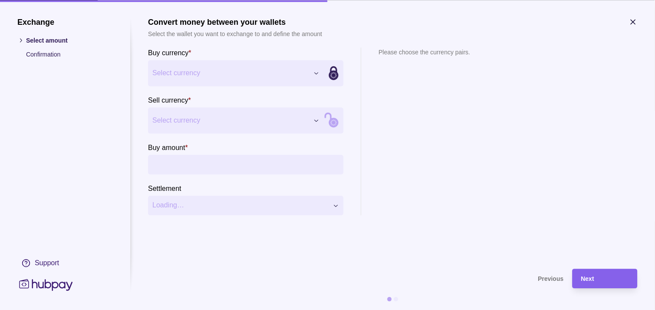
click at [246, 309] on div "Exchange Select amount Confirmation Support Convert money between your wallets …" at bounding box center [327, 310] width 655 height 0
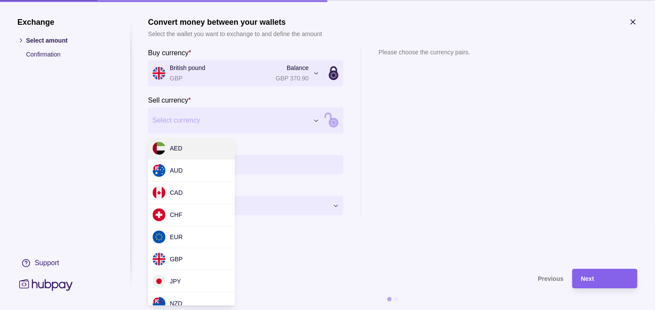
click at [242, 309] on div "Exchange Select amount Confirmation Support Convert money between your wallets …" at bounding box center [327, 310] width 655 height 0
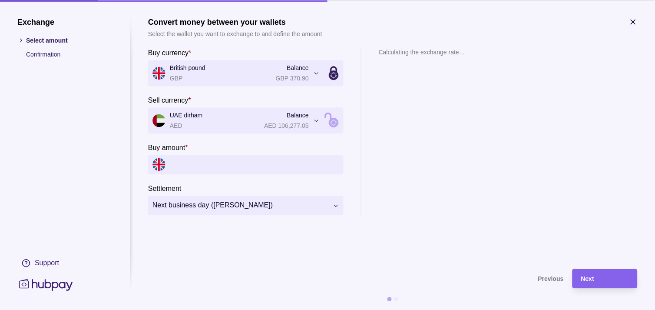
click at [214, 163] on input "Buy amount *" at bounding box center [254, 165] width 169 height 20
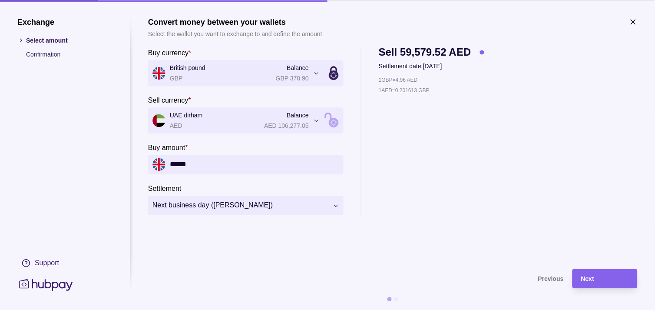
type input "******"
click at [244, 309] on div "**********" at bounding box center [327, 310] width 655 height 0
click at [596, 277] on div "Next" at bounding box center [605, 278] width 48 height 10
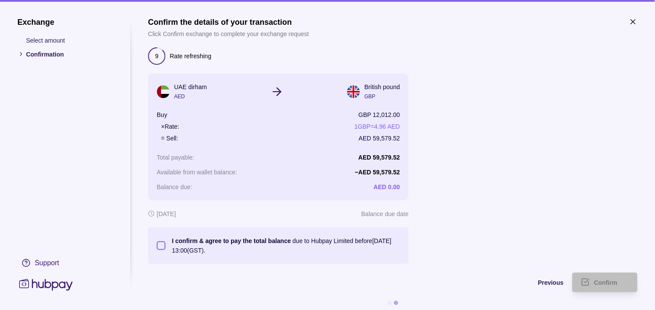
click at [160, 246] on button "I confirm & agree to pay the total balance due to Hubpay Limited before [DATE] …" at bounding box center [161, 245] width 9 height 9
click at [600, 283] on span "Confirm" at bounding box center [605, 282] width 23 height 7
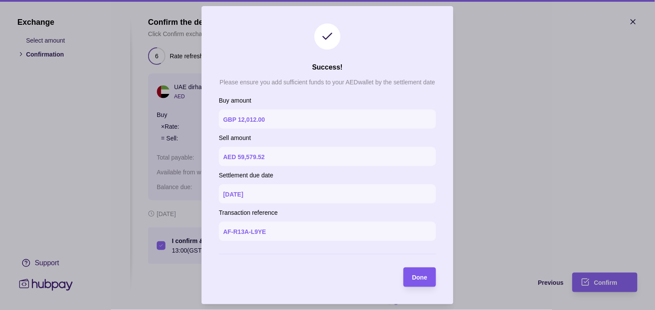
click at [428, 277] on section "Done" at bounding box center [420, 277] width 33 height 20
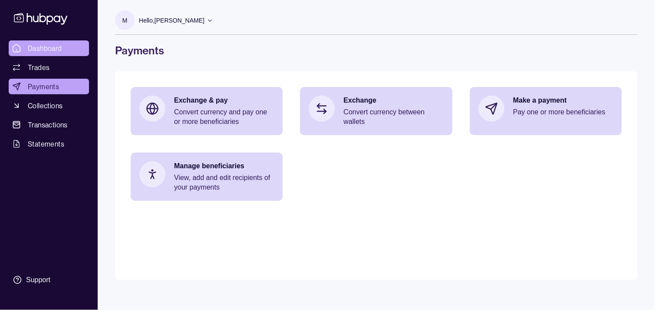
click at [44, 51] on span "Dashboard" at bounding box center [45, 48] width 34 height 10
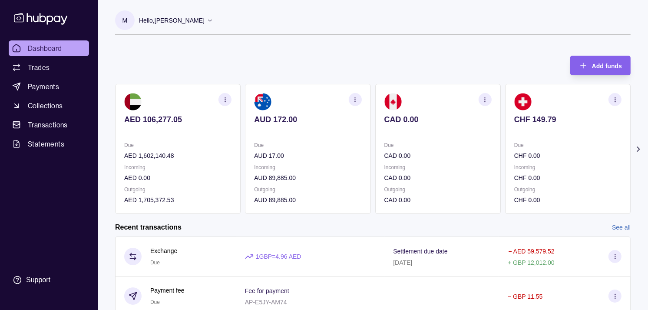
click at [505, 136] on section "CHF 149.79 Due CHF 0.00 Incoming CHF 0.00 Outgoing CHF 0.00" at bounding box center [568, 149] width 126 height 130
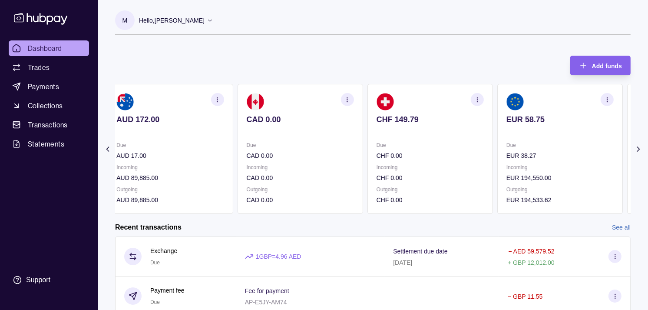
click at [497, 135] on section "EUR 58.75 Due EUR 38.27 Incoming EUR 194,550.00 Outgoing EUR 194,533.62" at bounding box center [560, 149] width 126 height 130
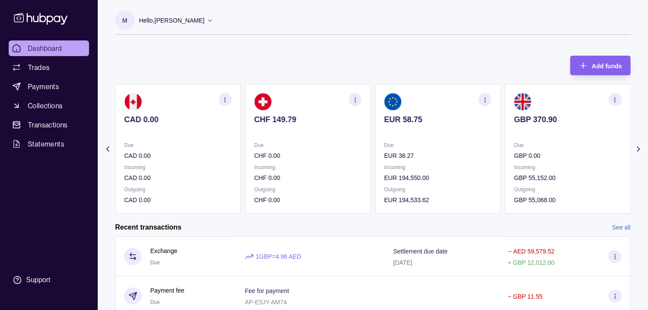
click at [524, 161] on div "Due GBP 0.00 Incoming GBP 55,152.00 Outgoing GBP 55,068.00" at bounding box center [567, 172] width 107 height 64
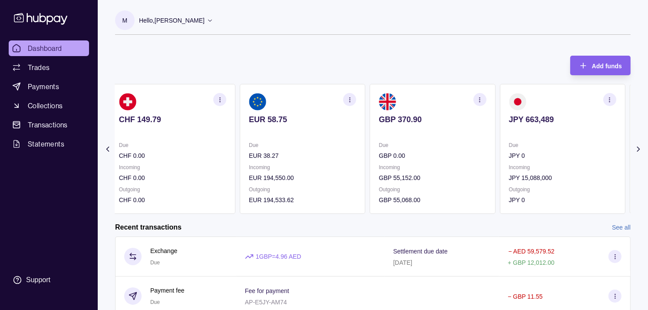
click at [523, 159] on p "JPY 0" at bounding box center [562, 156] width 107 height 10
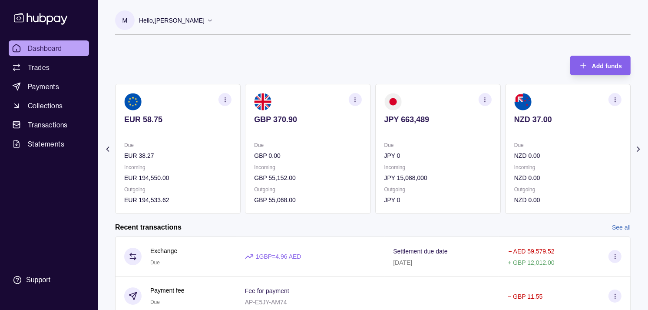
click at [514, 152] on p "NZD 0.00" at bounding box center [567, 156] width 107 height 10
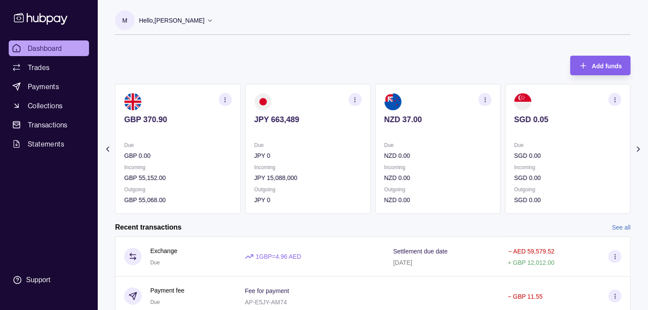
click at [514, 144] on p "Due" at bounding box center [567, 145] width 107 height 10
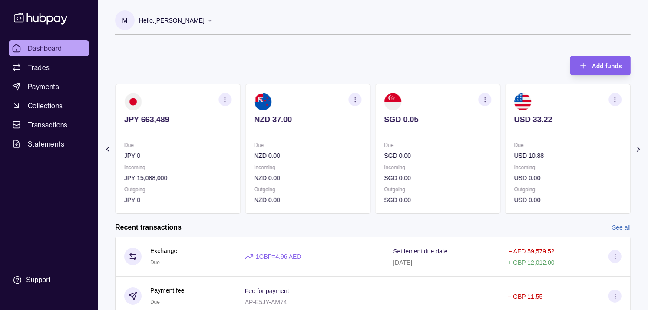
click at [476, 164] on div "Due SGD 0.00 Incoming SGD 0.00 Outgoing SGD 0.00" at bounding box center [438, 172] width 107 height 64
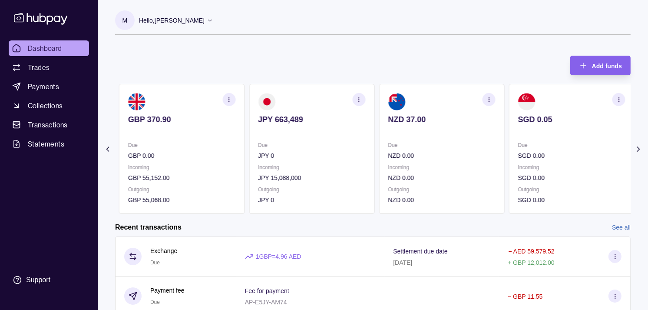
click at [461, 169] on p "Incoming" at bounding box center [441, 168] width 107 height 10
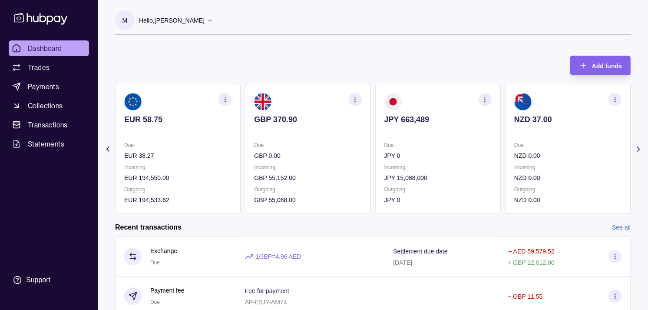
click at [471, 174] on div "Incoming JPY 15,088,000" at bounding box center [438, 173] width 107 height 20
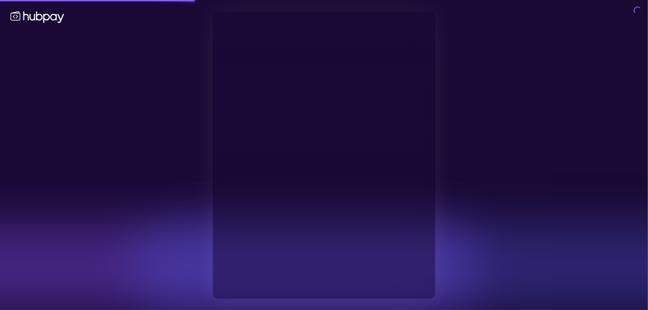
type input "**********"
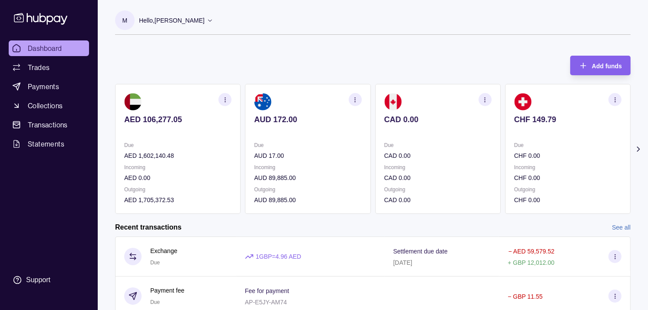
click at [527, 155] on p "CHF 0.00" at bounding box center [567, 156] width 107 height 10
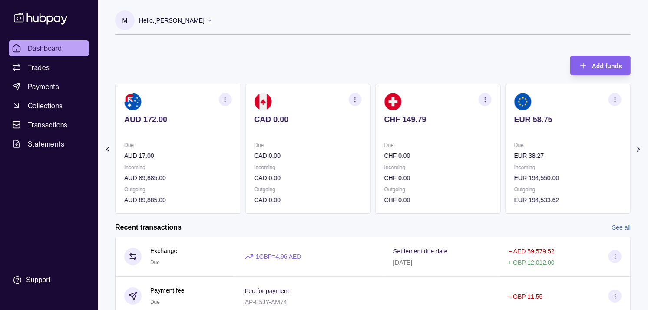
click at [514, 142] on p "Due" at bounding box center [567, 145] width 107 height 10
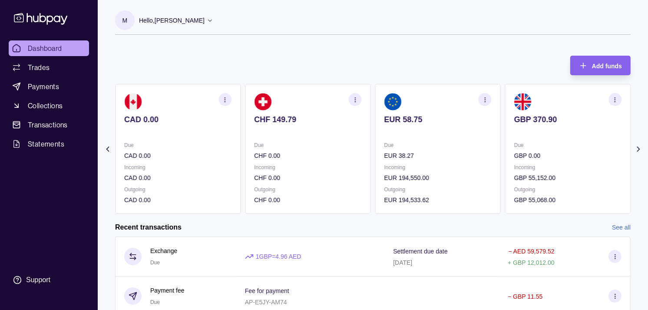
click at [514, 153] on div "Due GBP 0.00" at bounding box center [567, 150] width 107 height 20
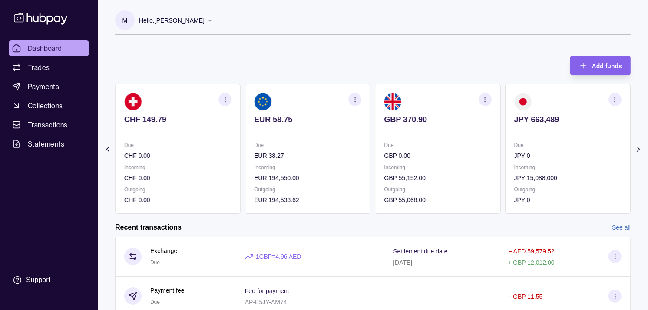
click at [484, 100] on icon "button" at bounding box center [485, 99] width 7 height 7
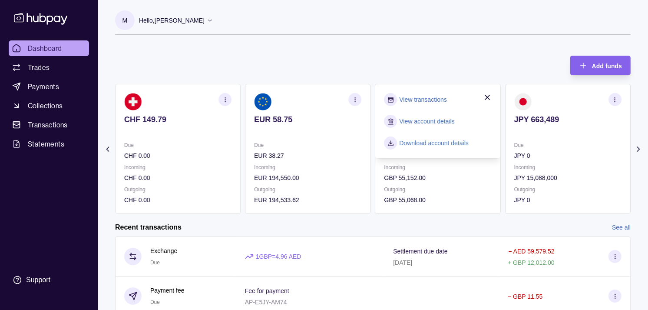
click at [431, 103] on link "View transactions" at bounding box center [423, 100] width 47 height 10
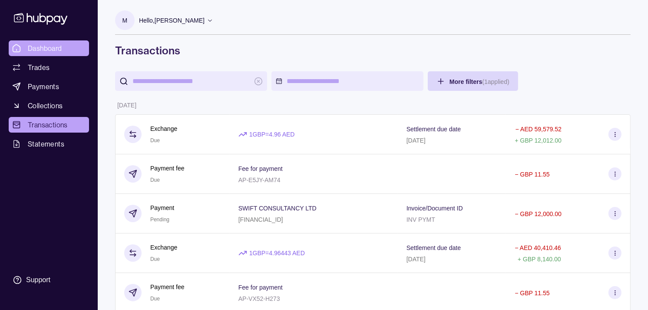
click at [36, 52] on span "Dashboard" at bounding box center [45, 48] width 34 height 10
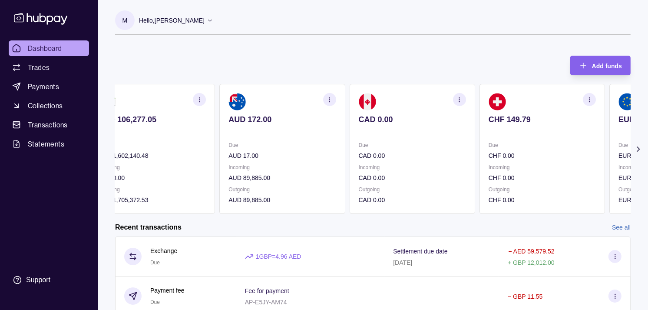
click at [429, 139] on section "CAD 0.00 Due CAD 0.00 Incoming CAD 0.00 Outgoing CAD 0.00" at bounding box center [413, 149] width 126 height 130
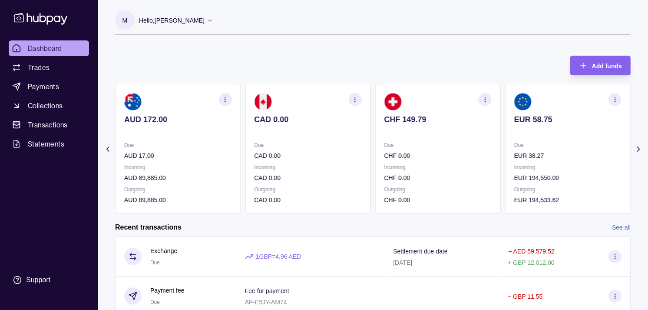
click at [422, 140] on section "CHF 149.79 Due CHF 0.00 Incoming CHF 0.00 Outgoing CHF 0.00" at bounding box center [438, 149] width 126 height 130
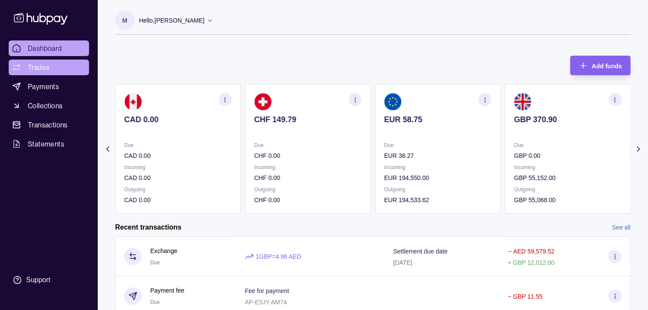
click at [41, 69] on span "Trades" at bounding box center [39, 67] width 22 height 10
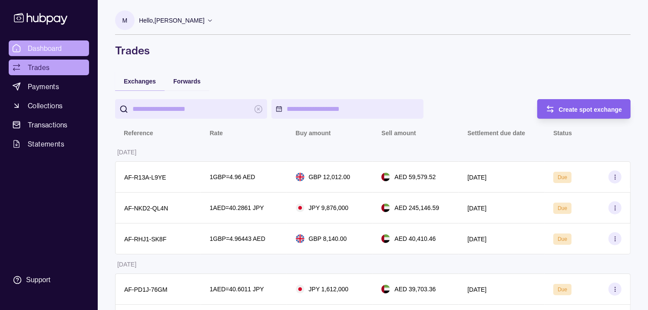
click at [61, 49] on span "Dashboard" at bounding box center [45, 48] width 34 height 10
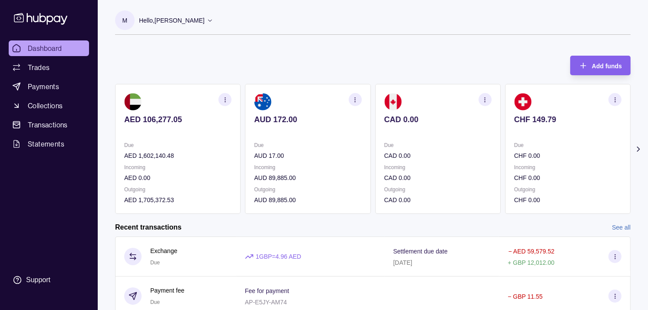
click at [405, 136] on p at bounding box center [438, 131] width 107 height 10
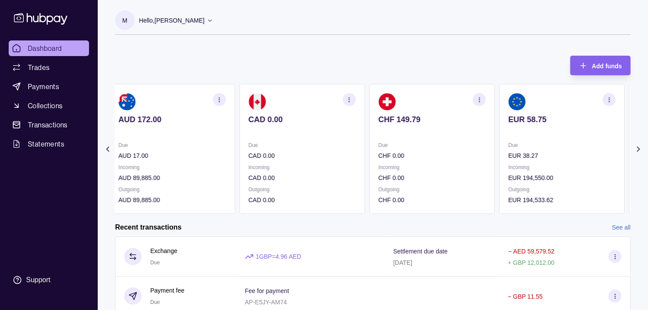
click at [398, 129] on p at bounding box center [431, 131] width 107 height 10
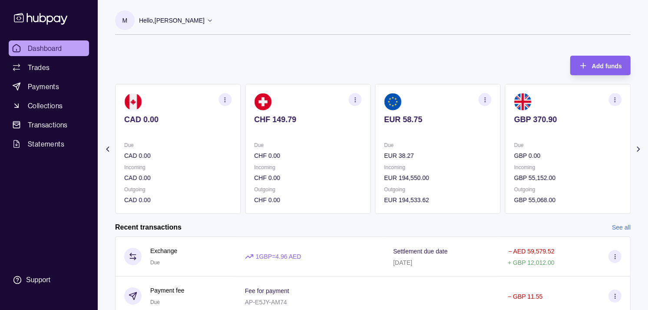
click at [402, 129] on p at bounding box center [438, 131] width 107 height 10
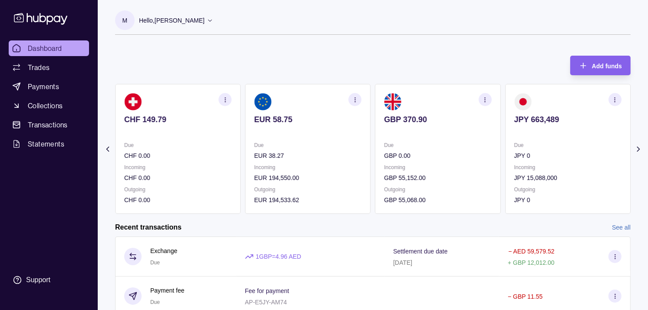
click at [505, 141] on section "JPY 663,489 Due JPY 0 Incoming JPY 15,088,000 Outgoing JPY 0" at bounding box center [568, 149] width 126 height 130
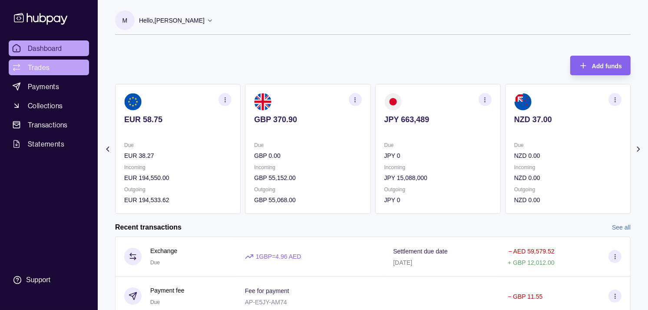
click at [36, 68] on span "Trades" at bounding box center [39, 67] width 22 height 10
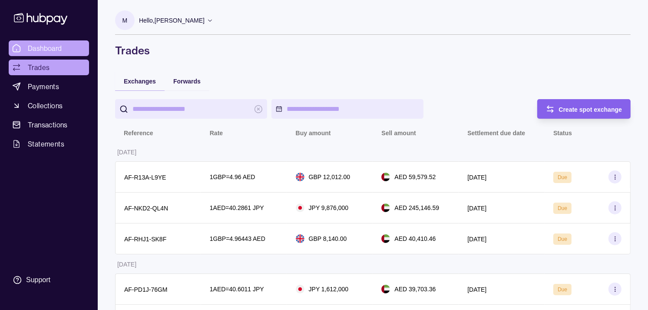
click at [59, 52] on span "Dashboard" at bounding box center [45, 48] width 34 height 10
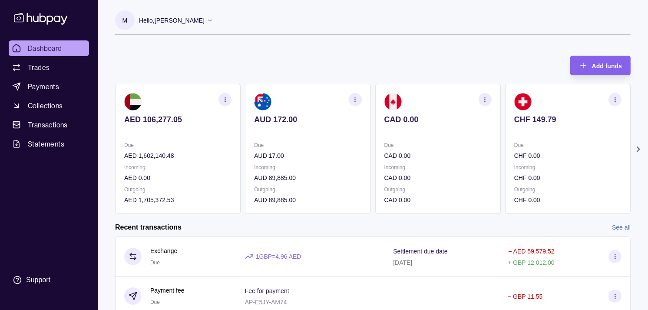
click at [514, 115] on p "CHF 149.79" at bounding box center [567, 120] width 107 height 10
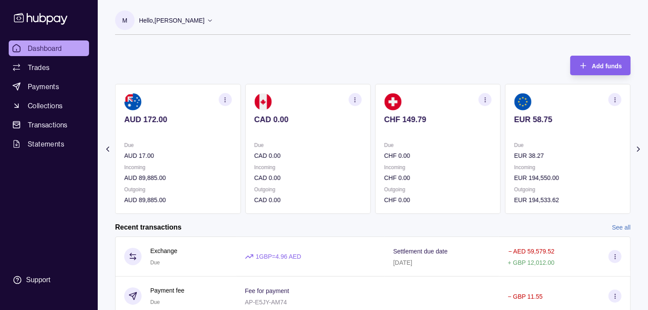
click at [514, 122] on p "EUR 58.75" at bounding box center [567, 120] width 107 height 10
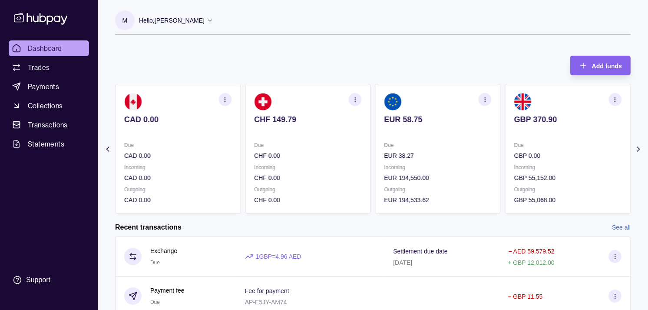
click at [514, 128] on p at bounding box center [567, 131] width 107 height 10
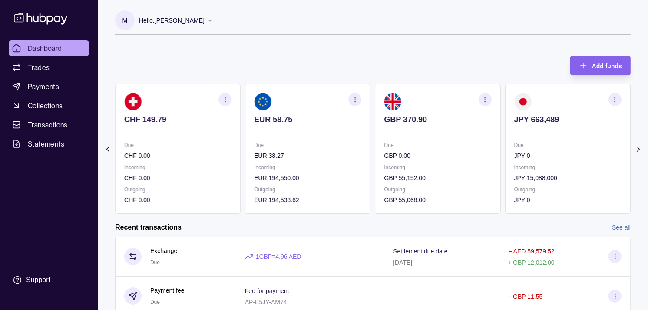
click at [553, 128] on p at bounding box center [567, 131] width 107 height 10
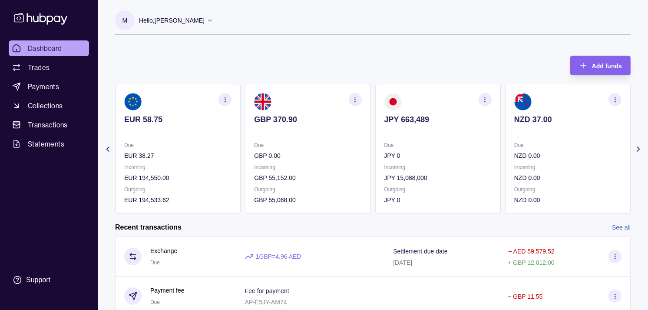
click at [485, 97] on icon "button" at bounding box center [485, 99] width 7 height 7
click at [409, 98] on link "View transactions" at bounding box center [423, 100] width 47 height 10
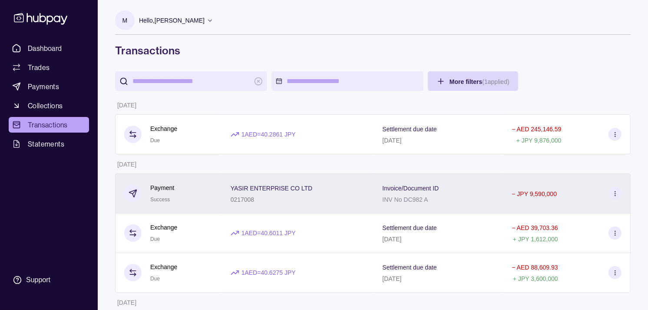
click at [259, 196] on div "0217008" at bounding box center [272, 199] width 82 height 10
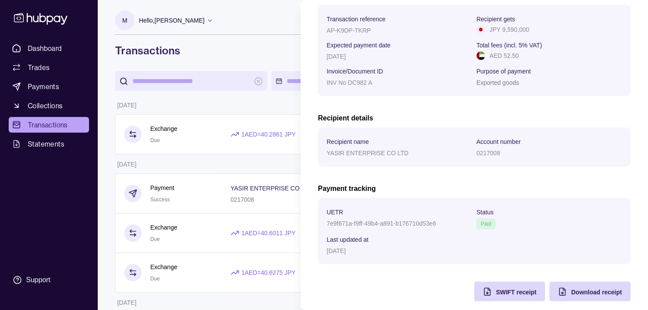
scroll to position [145, 0]
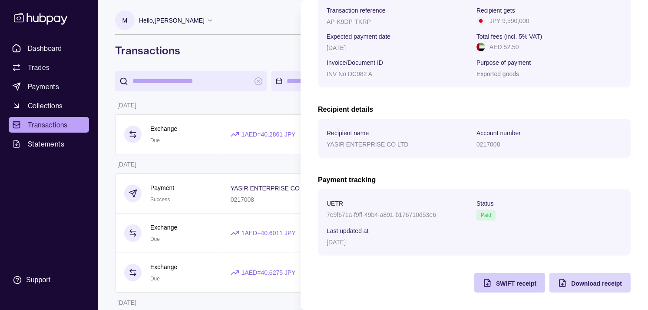
click at [505, 285] on span "SWIFT receipt" at bounding box center [516, 283] width 40 height 7
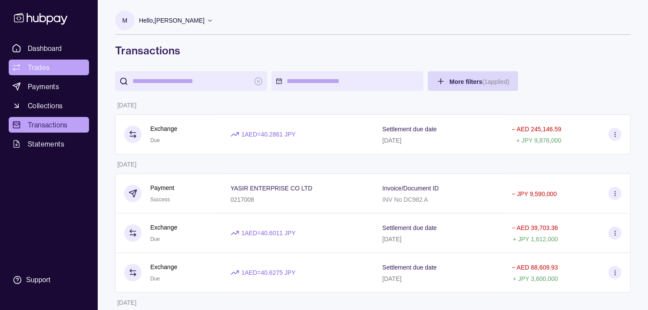
click at [31, 64] on span "Trades" at bounding box center [39, 67] width 22 height 10
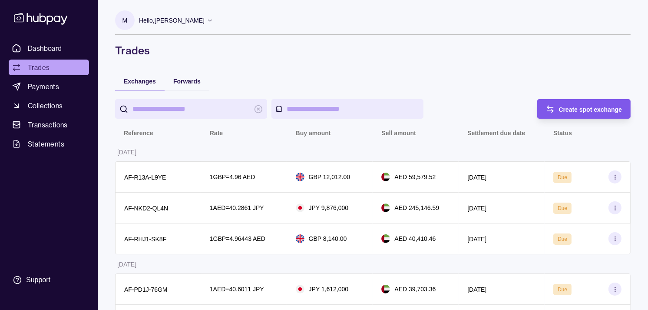
click at [611, 109] on span "Create spot exchange" at bounding box center [590, 109] width 63 height 7
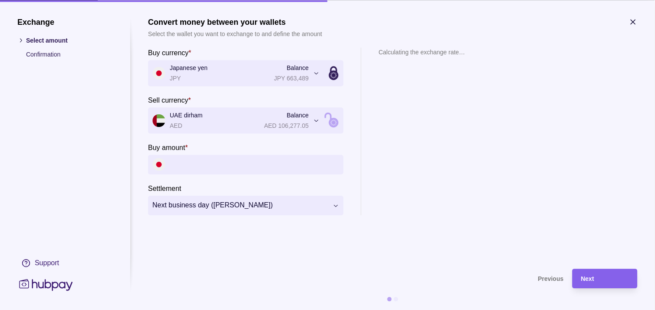
click at [224, 168] on input "Buy amount *" at bounding box center [254, 165] width 169 height 20
paste input "*********"
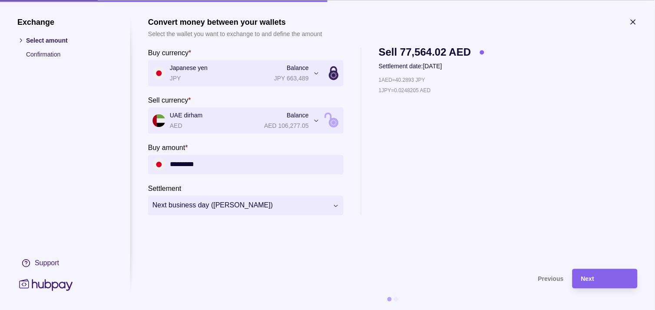
type input "*********"
click at [596, 270] on div "Next" at bounding box center [598, 279] width 61 height 20
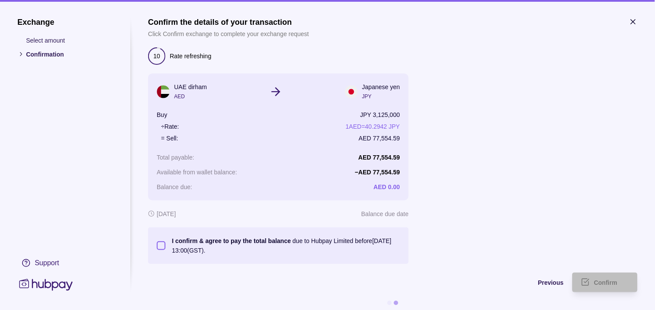
click at [164, 249] on button "I confirm & agree to pay the total balance due to Hubpay Limited before [DATE] …" at bounding box center [161, 245] width 9 height 9
click at [608, 282] on span "Confirm" at bounding box center [605, 282] width 23 height 7
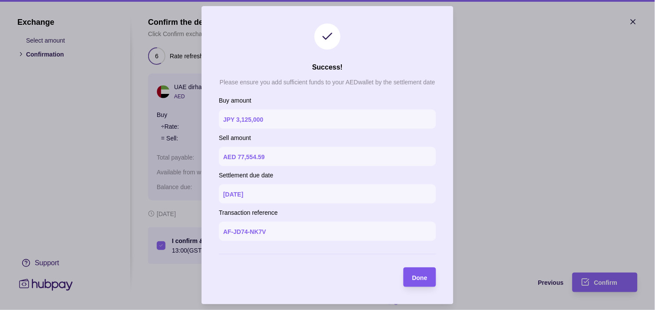
click at [419, 278] on span "Done" at bounding box center [419, 277] width 15 height 7
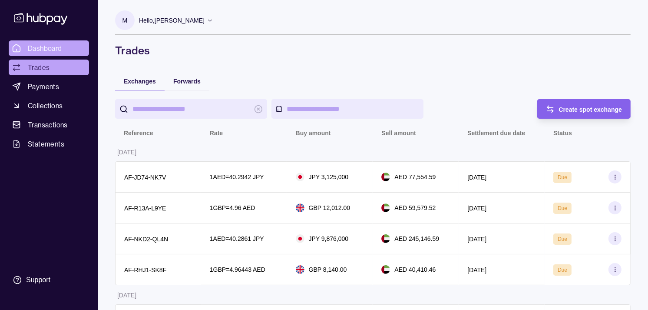
click at [47, 48] on span "Dashboard" at bounding box center [45, 48] width 34 height 10
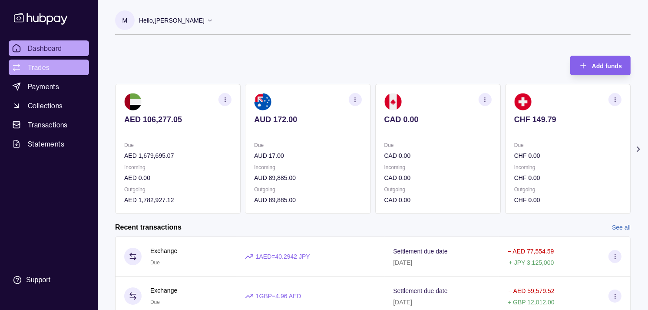
click at [53, 64] on link "Trades" at bounding box center [49, 68] width 80 height 16
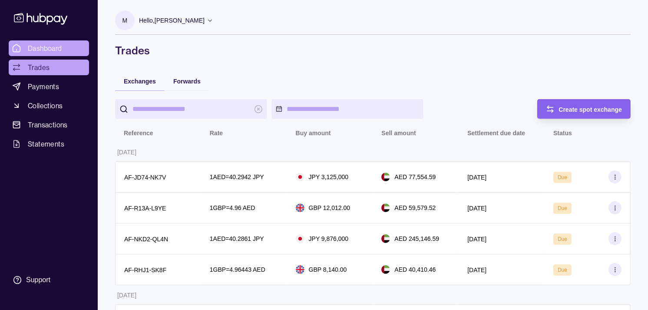
click at [54, 50] on span "Dashboard" at bounding box center [45, 48] width 34 height 10
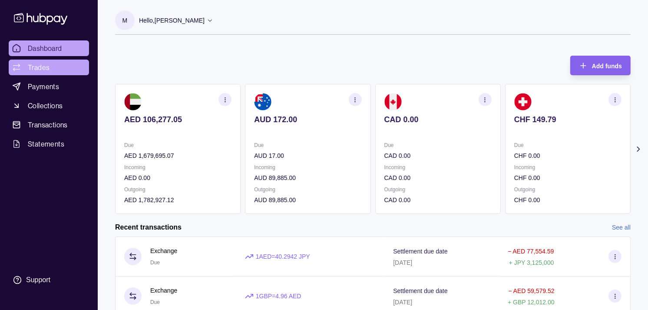
click at [46, 67] on span "Trades" at bounding box center [39, 67] width 22 height 10
